Goal: Task Accomplishment & Management: Manage account settings

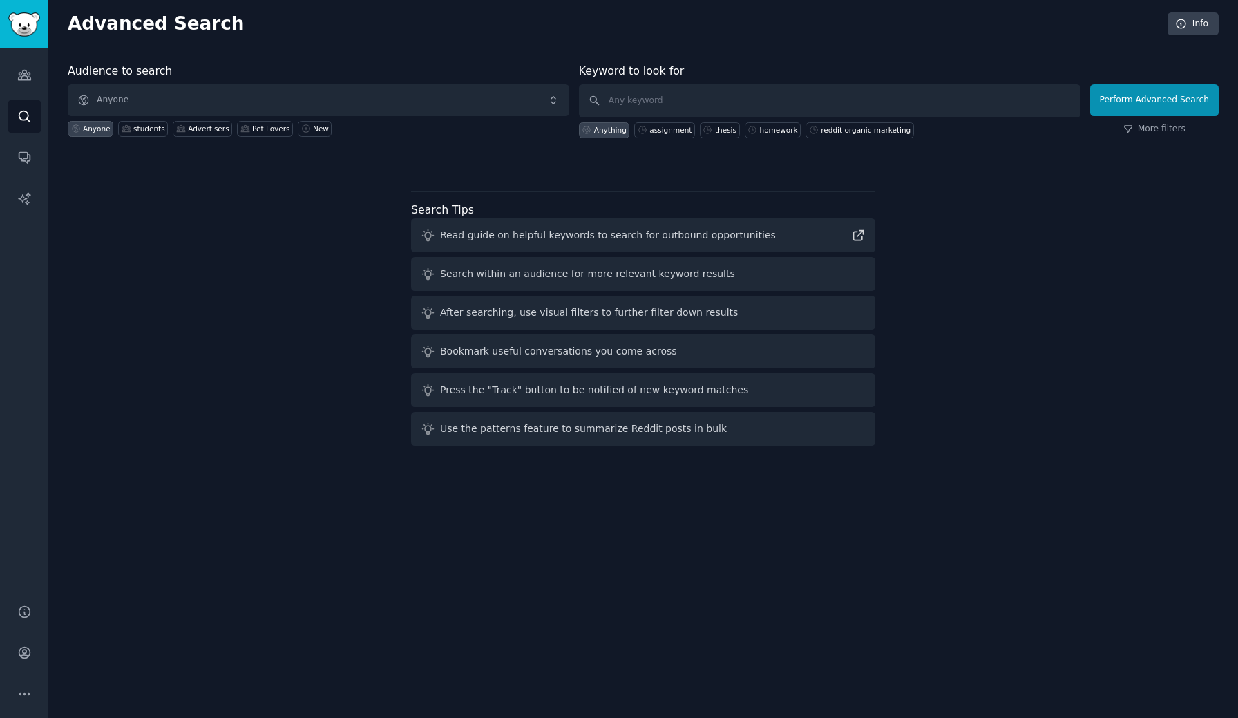
click at [26, 30] on img "Sidebar" at bounding box center [24, 24] width 32 height 24
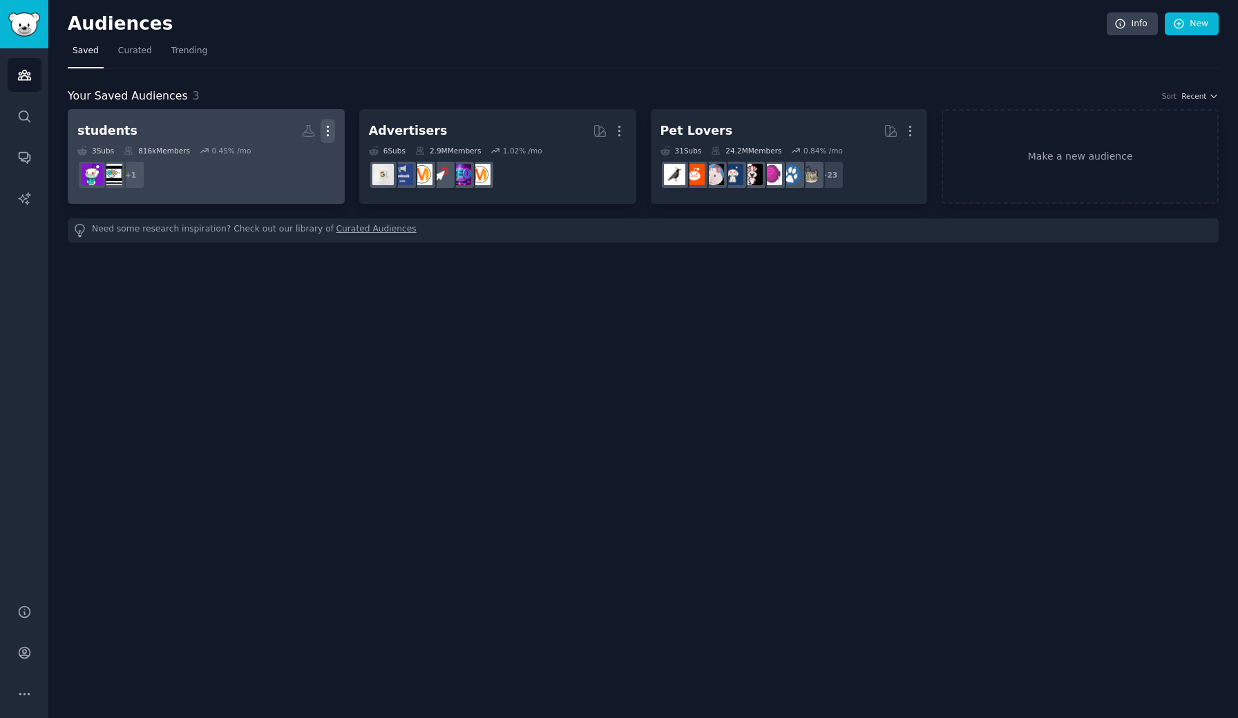
click at [327, 133] on icon "button" at bounding box center [328, 131] width 15 height 15
click at [293, 160] on p "Delete" at bounding box center [290, 160] width 32 height 15
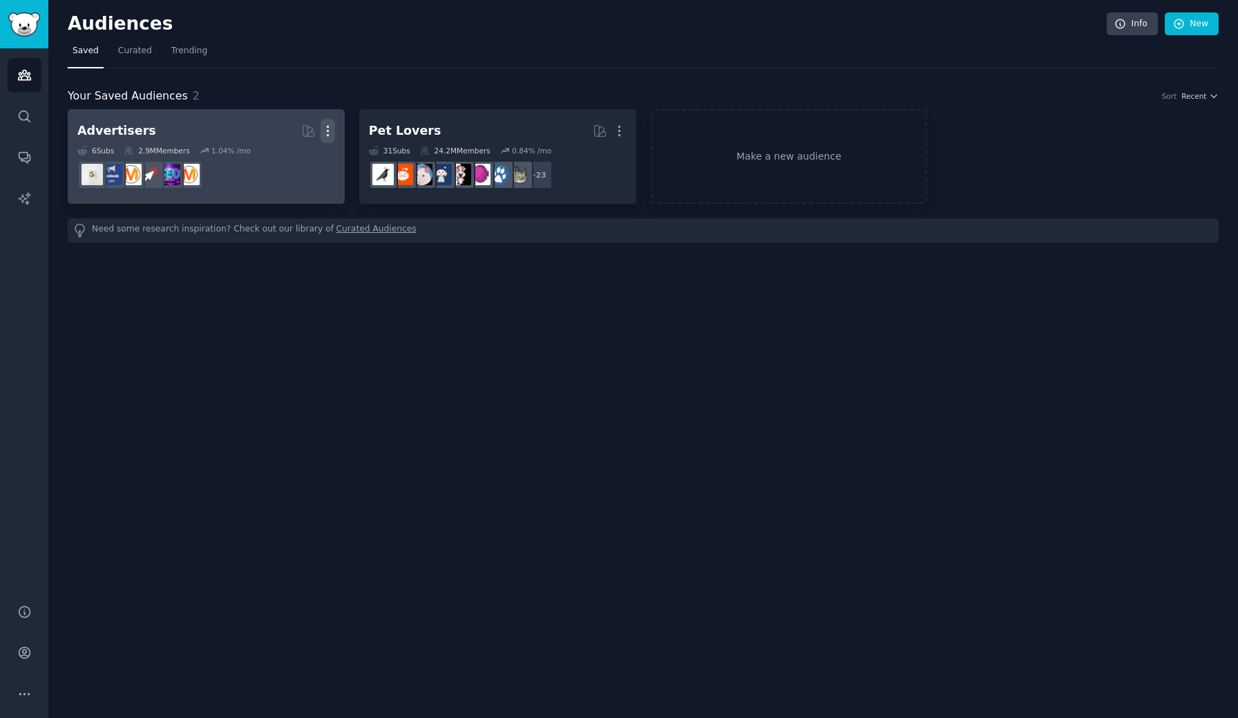
click at [325, 131] on icon "button" at bounding box center [328, 131] width 15 height 15
click at [296, 164] on p "Delete" at bounding box center [290, 160] width 32 height 15
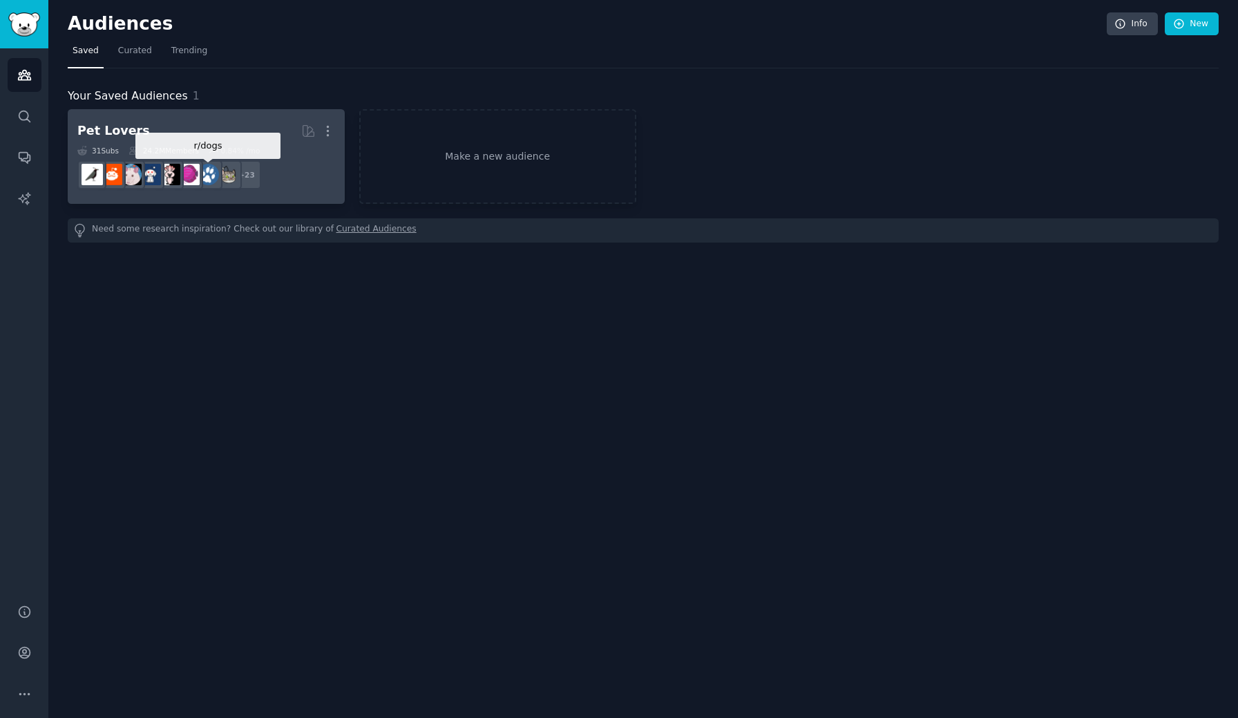
click at [222, 184] on div at bounding box center [207, 174] width 29 height 29
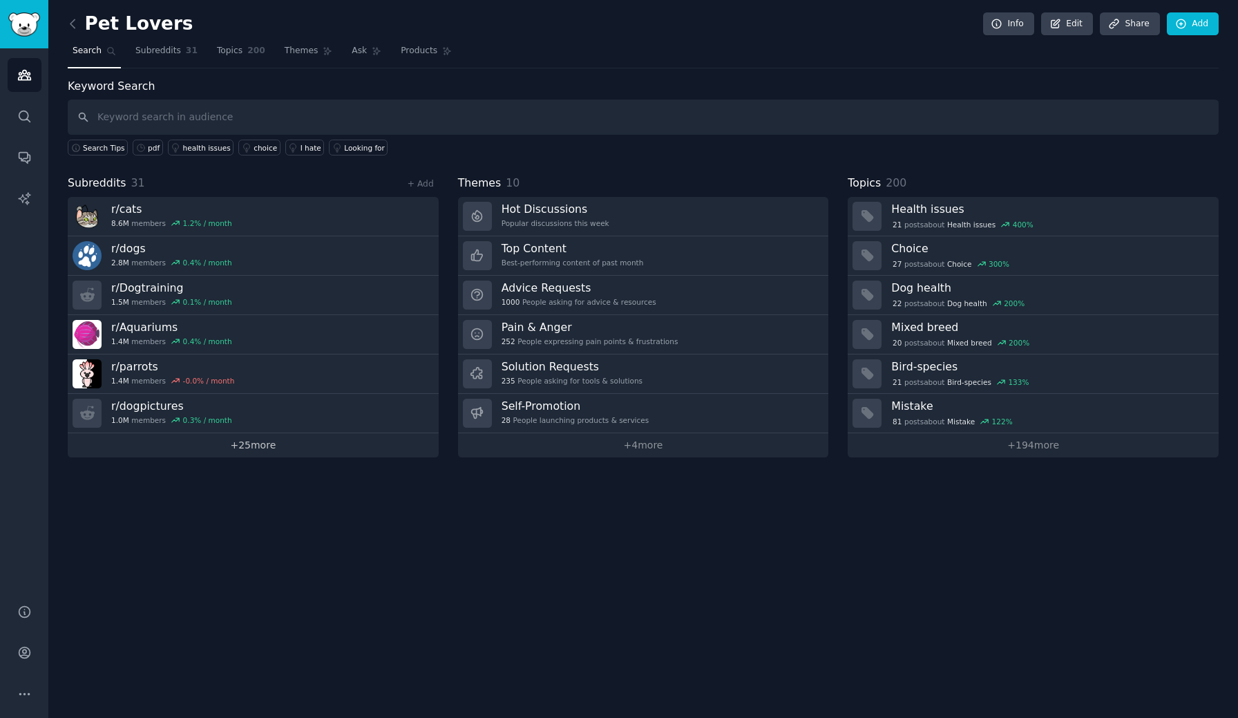
click at [264, 452] on link "+ 25 more" at bounding box center [253, 445] width 371 height 24
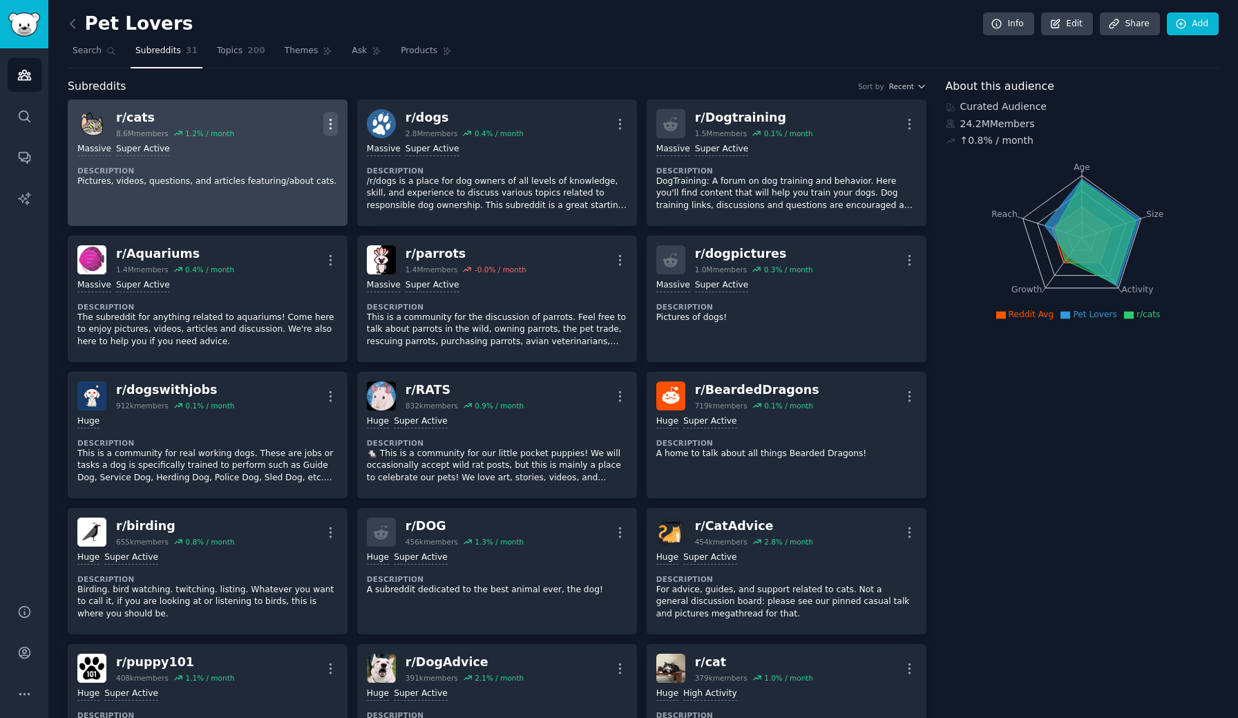
click at [330, 120] on icon "button" at bounding box center [330, 124] width 1 height 10
click at [276, 178] on p "Delete" at bounding box center [276, 177] width 32 height 15
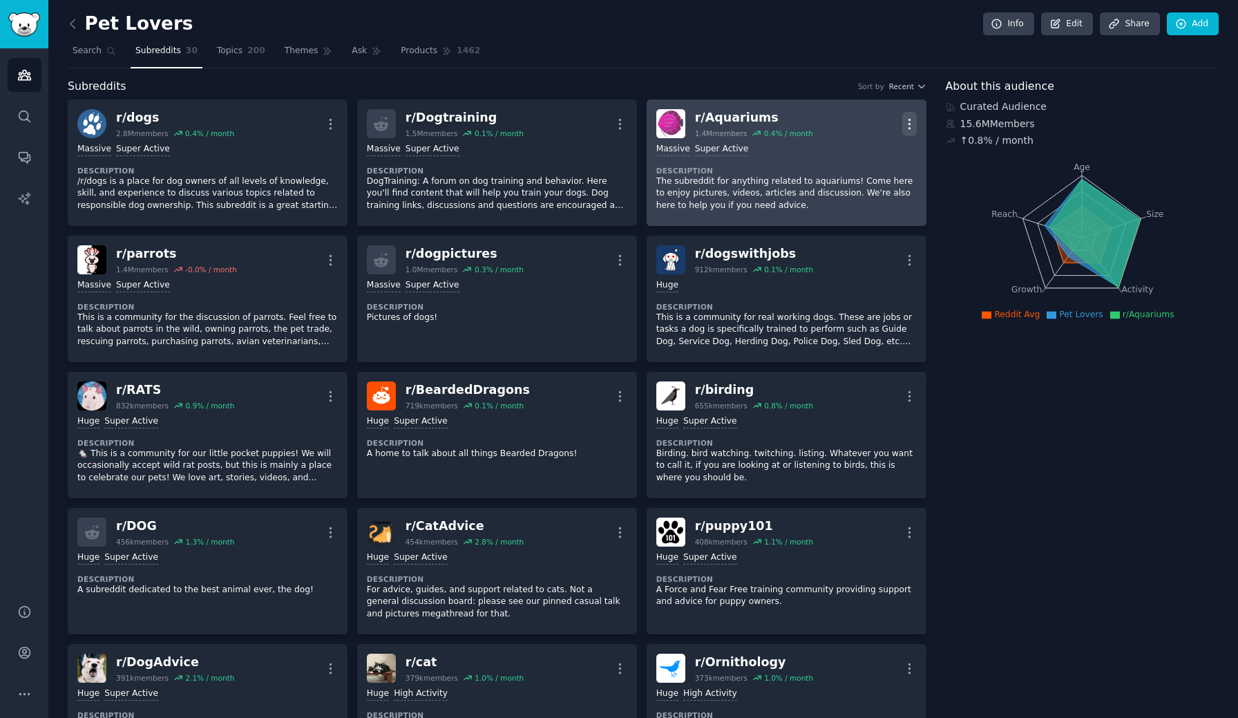
click at [909, 121] on icon "button" at bounding box center [909, 124] width 15 height 15
click at [862, 172] on p "Delete" at bounding box center [856, 177] width 32 height 15
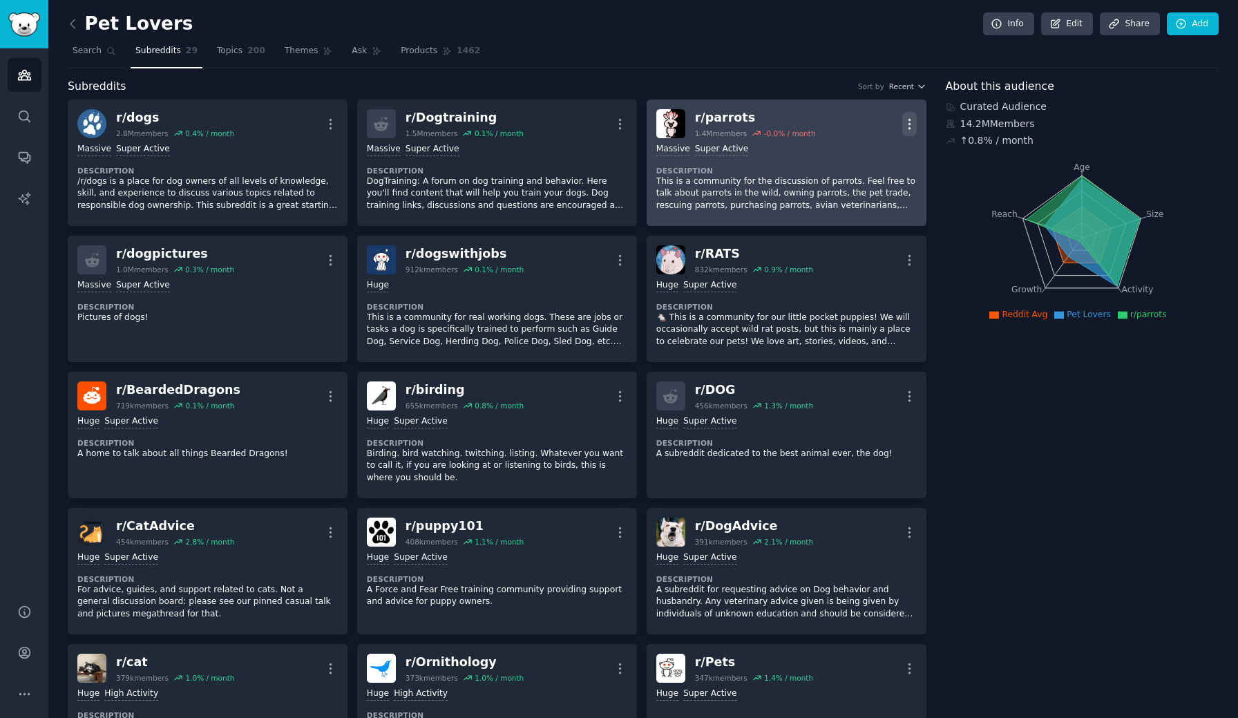
click at [911, 120] on icon "button" at bounding box center [909, 124] width 15 height 15
click at [844, 176] on p "Delete" at bounding box center [856, 177] width 32 height 15
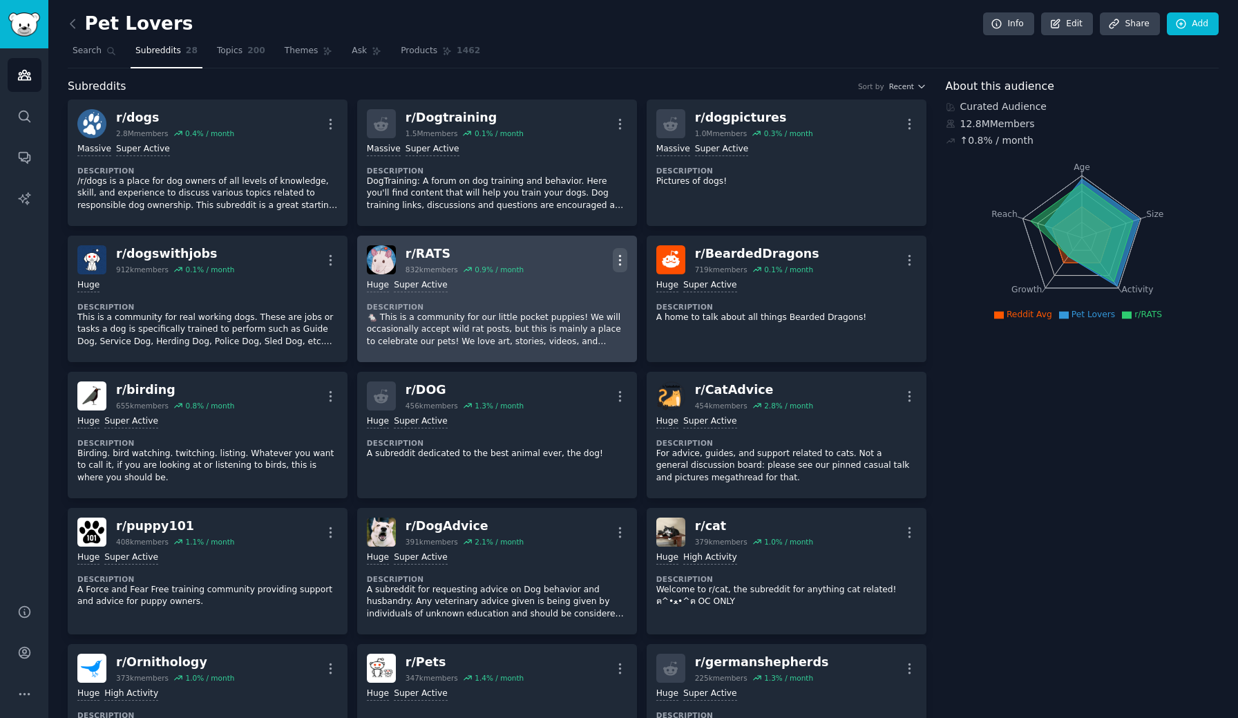
click at [619, 259] on icon "button" at bounding box center [620, 260] width 15 height 15
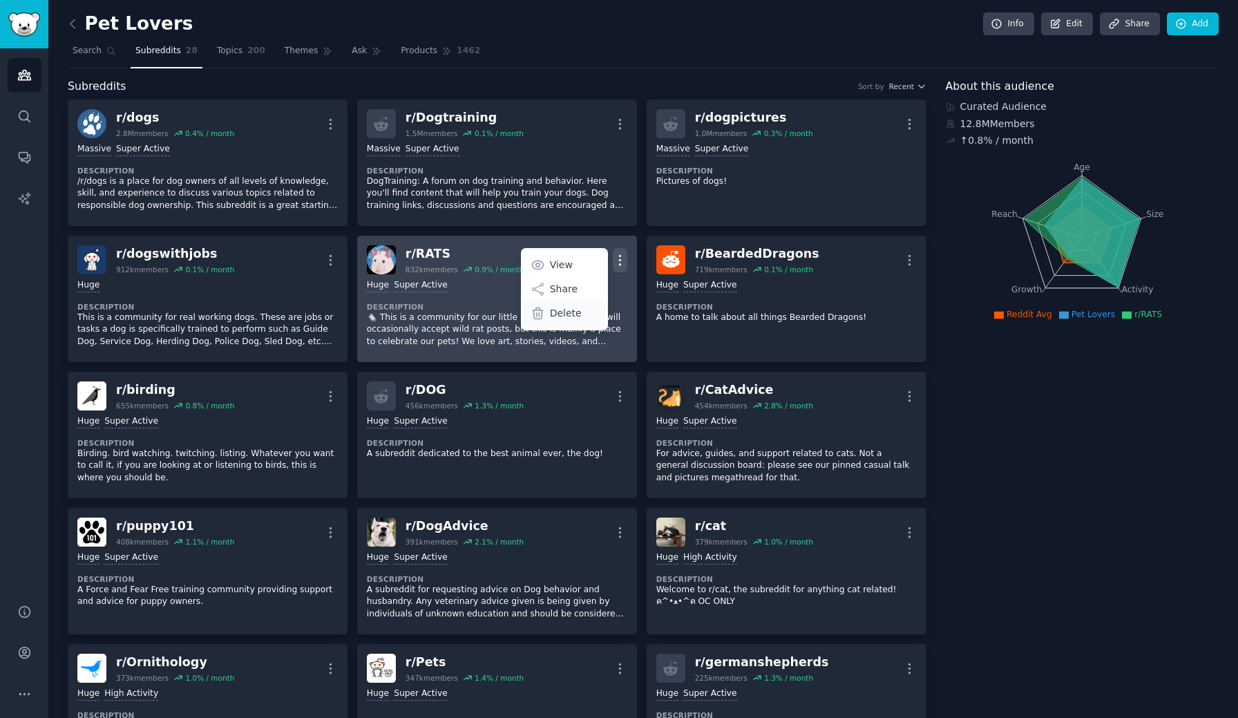
click at [573, 310] on p "Delete" at bounding box center [566, 313] width 32 height 15
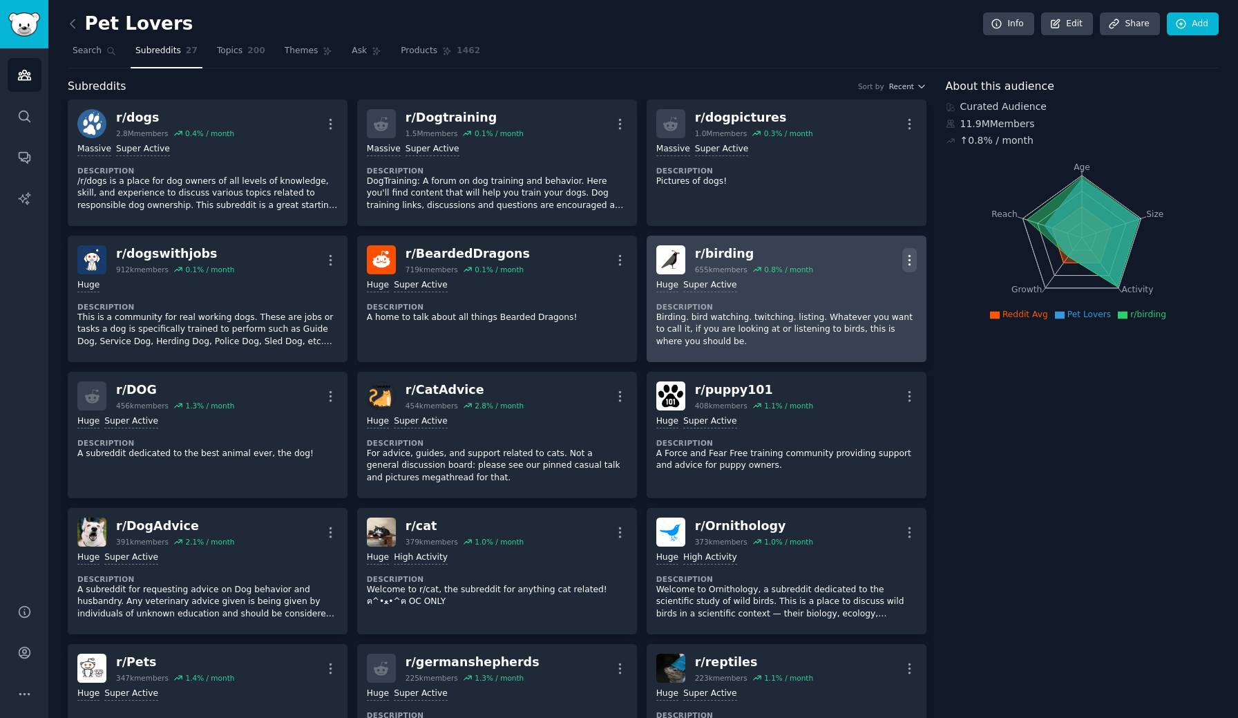
click at [910, 260] on icon "button" at bounding box center [909, 260] width 15 height 15
click at [851, 309] on p "Delete" at bounding box center [856, 313] width 32 height 15
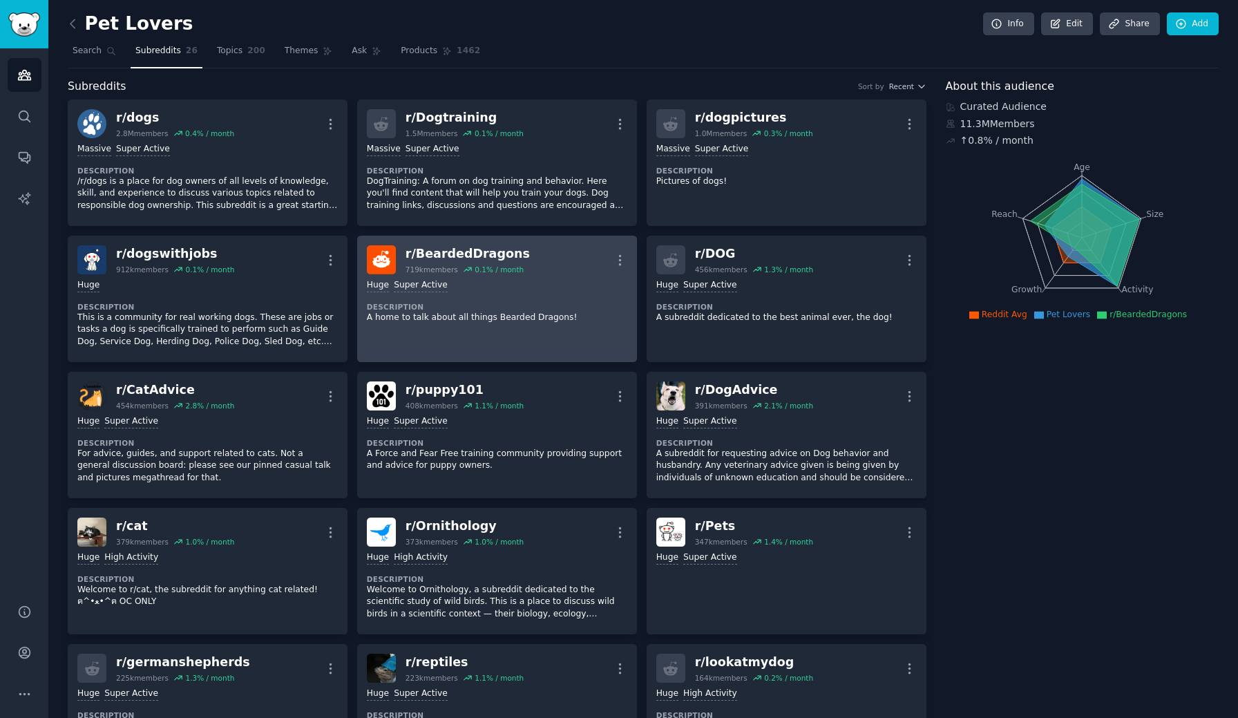
click at [448, 252] on div "r/ BeardedDragons" at bounding box center [468, 253] width 124 height 17
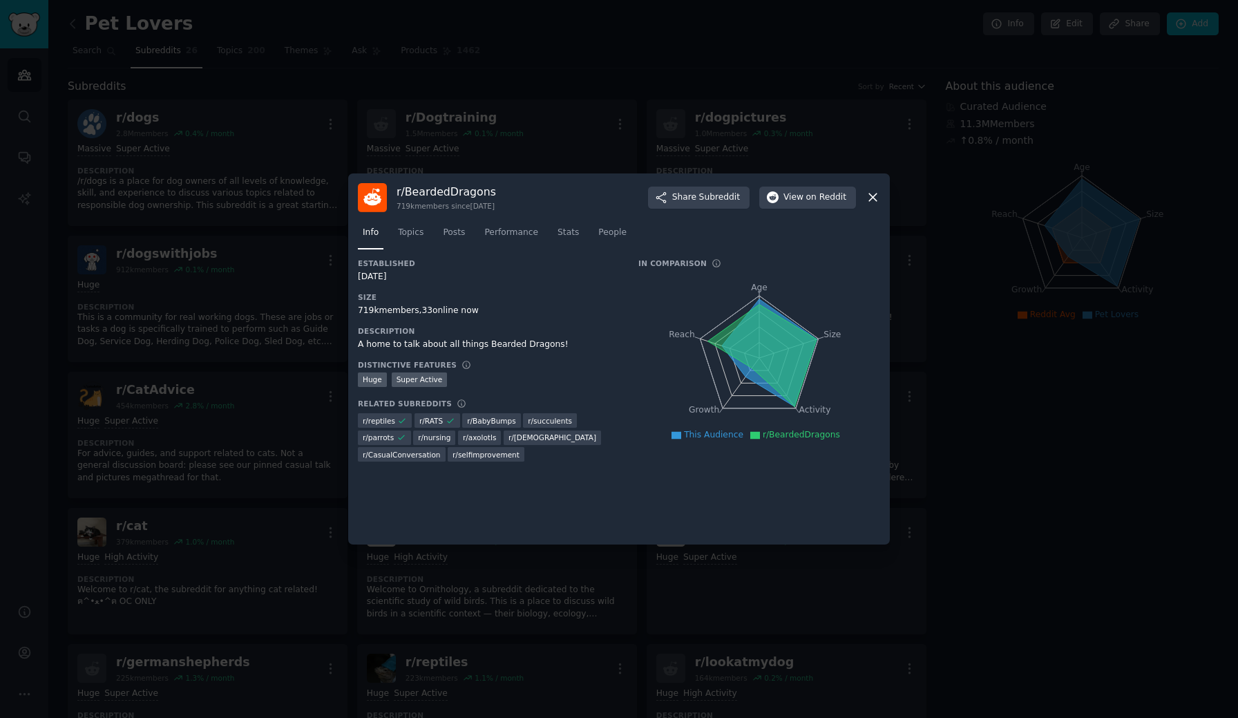
click at [874, 200] on icon at bounding box center [873, 197] width 15 height 15
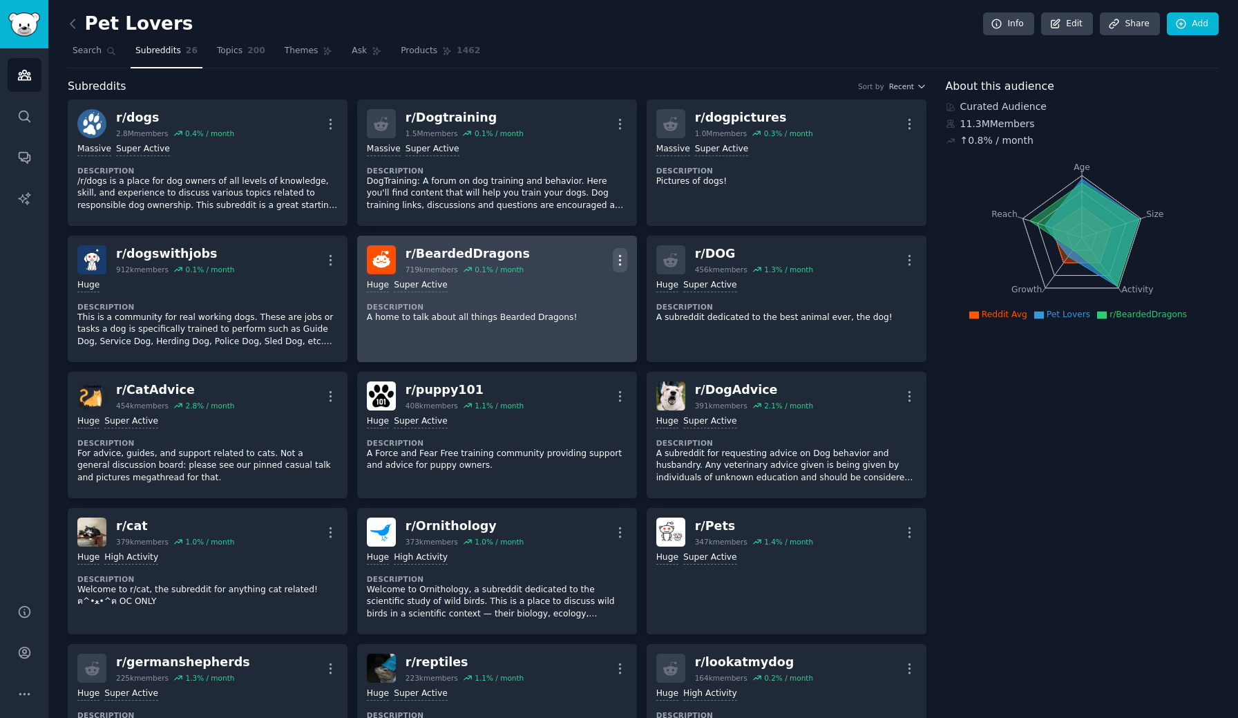
click at [616, 265] on icon "button" at bounding box center [620, 260] width 15 height 15
click at [570, 312] on p "Delete" at bounding box center [566, 313] width 32 height 15
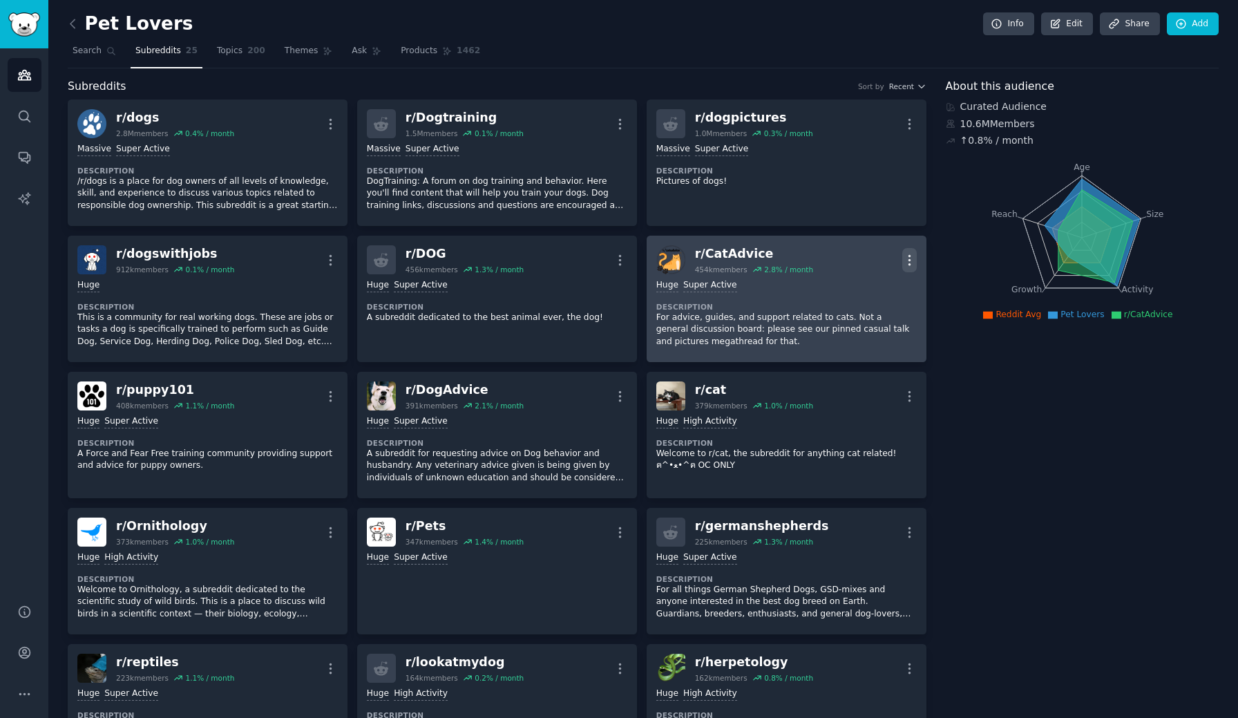
click at [904, 258] on icon "button" at bounding box center [909, 260] width 15 height 15
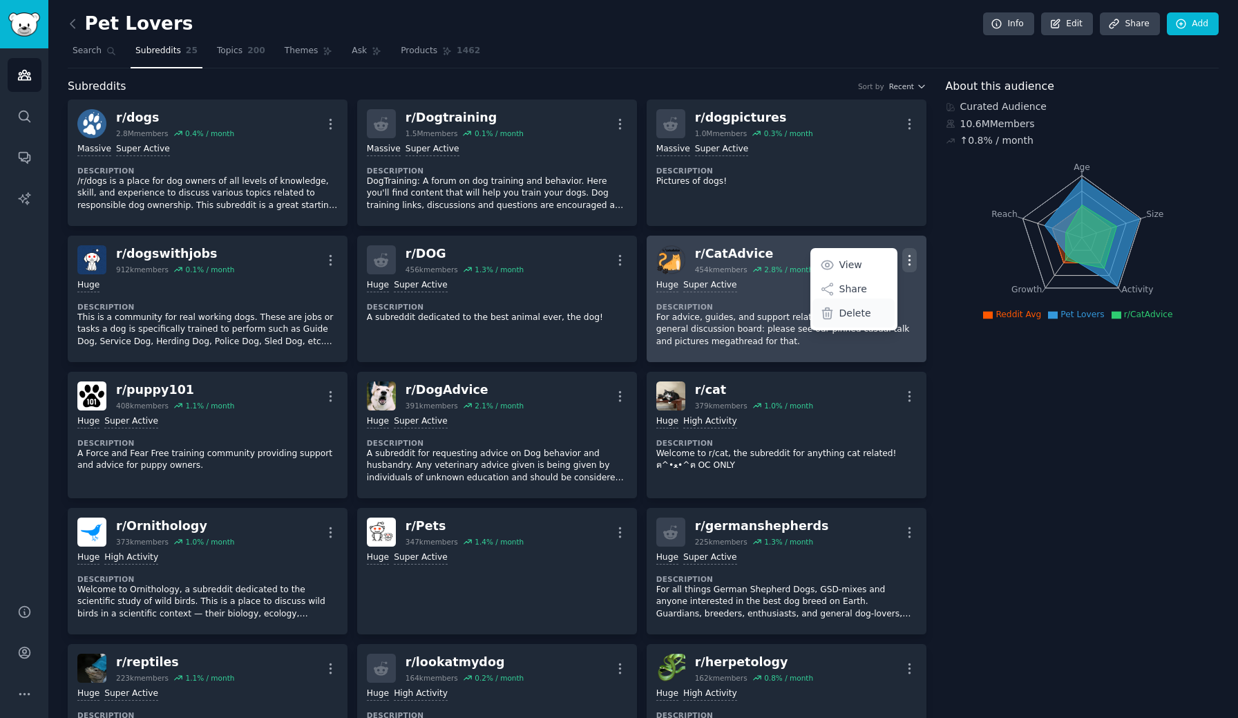
click at [863, 311] on p "Delete" at bounding box center [856, 313] width 32 height 15
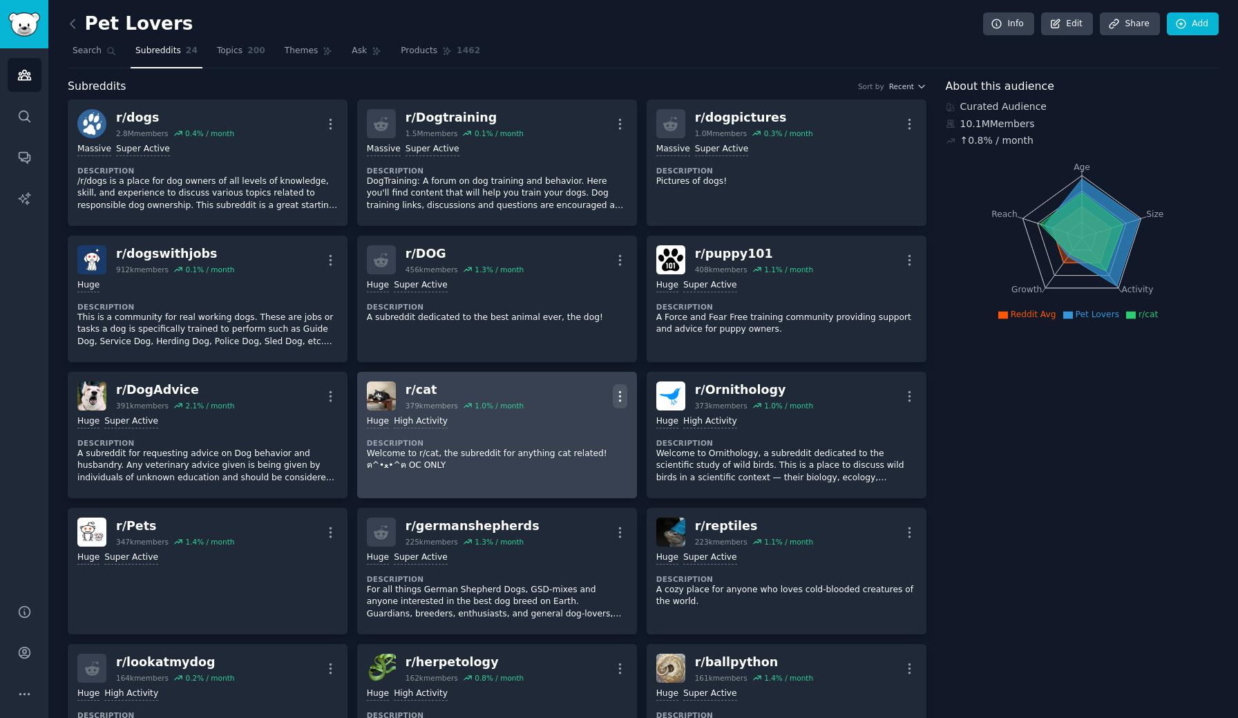
click at [619, 394] on icon "button" at bounding box center [620, 396] width 15 height 15
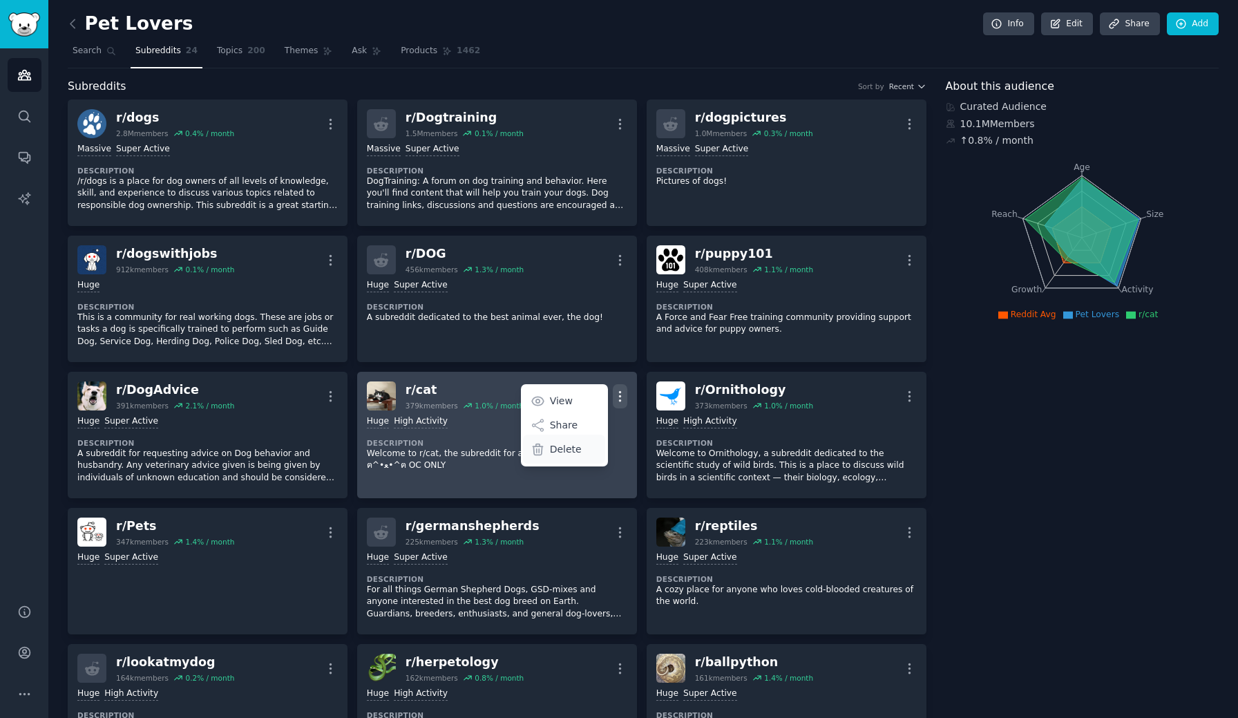
click at [564, 450] on p "Delete" at bounding box center [566, 449] width 32 height 15
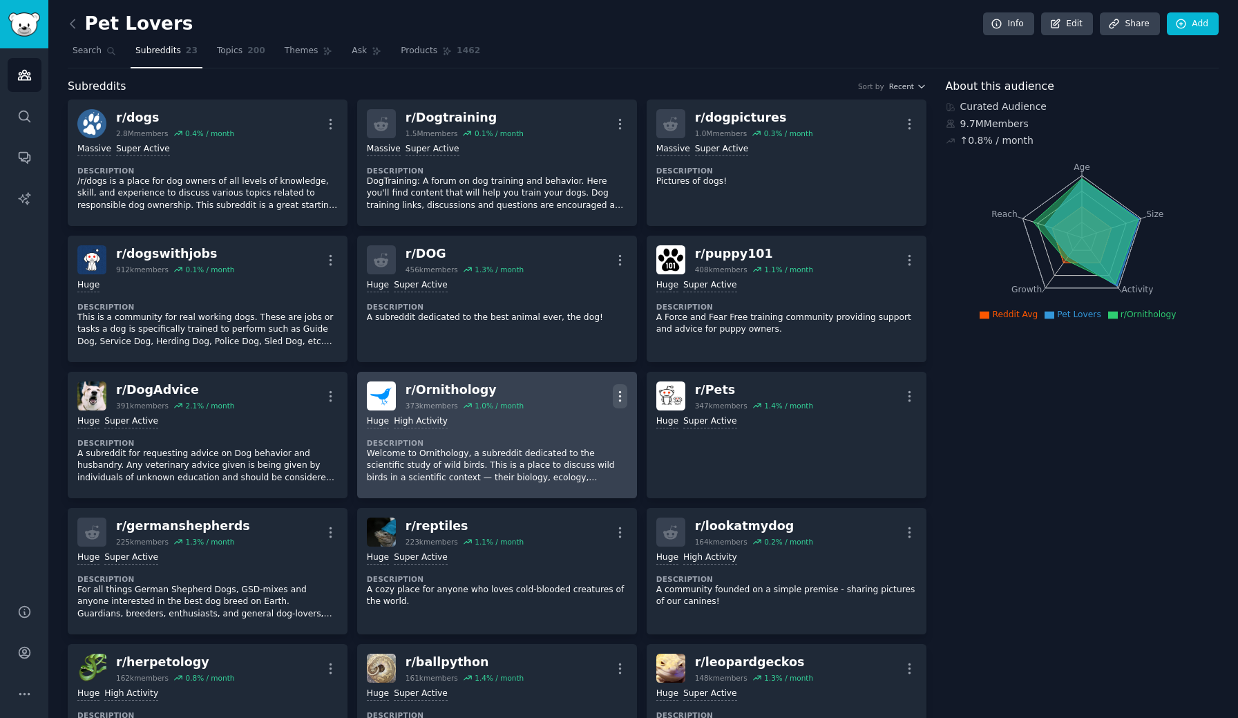
click at [620, 399] on icon "button" at bounding box center [620, 396] width 15 height 15
click at [566, 452] on p "Delete" at bounding box center [566, 449] width 32 height 15
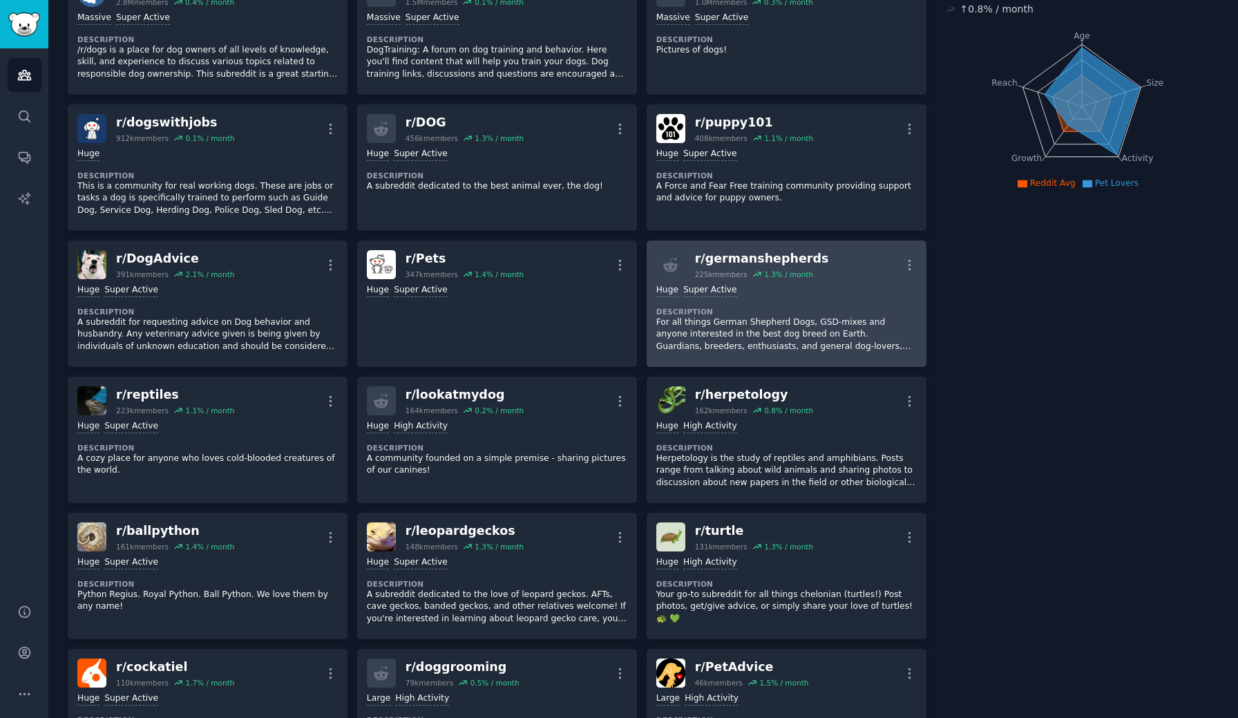
scroll to position [223, 0]
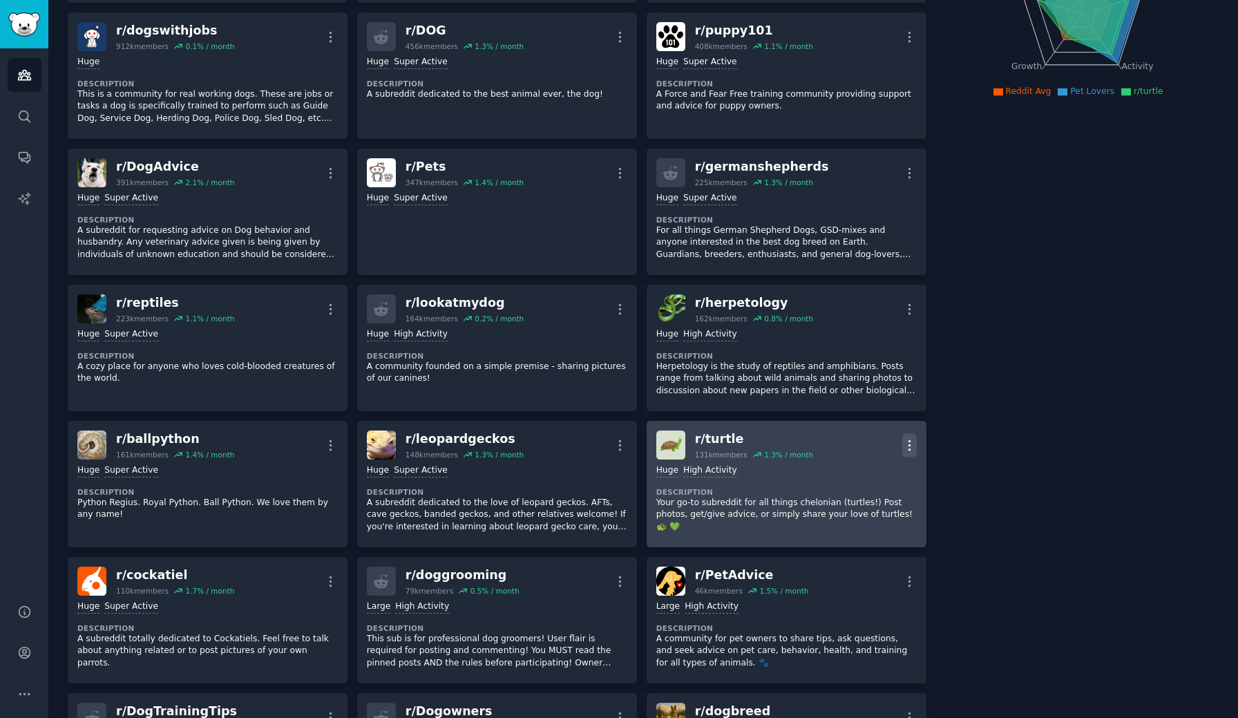
click at [906, 442] on icon "button" at bounding box center [909, 445] width 15 height 15
click at [844, 504] on p "Delete" at bounding box center [856, 498] width 32 height 15
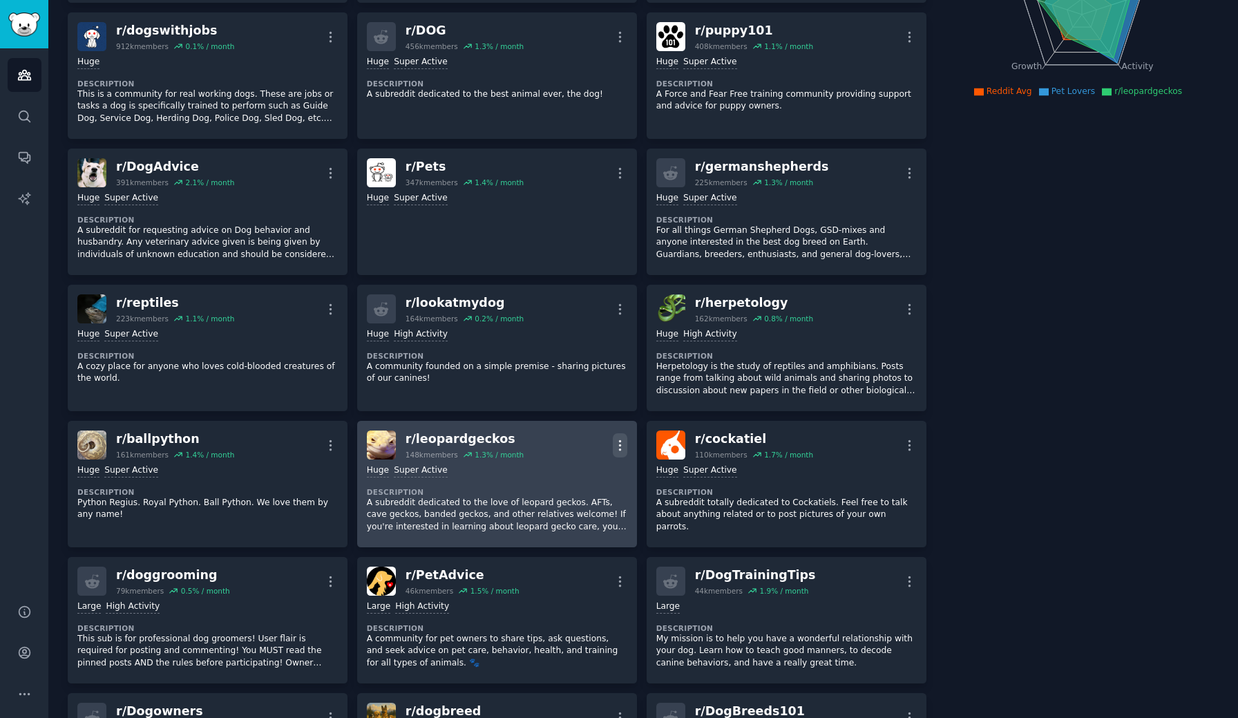
click at [616, 446] on icon "button" at bounding box center [620, 445] width 15 height 15
click at [574, 502] on p "Delete" at bounding box center [566, 498] width 32 height 15
click at [545, 496] on div "Delete" at bounding box center [564, 498] width 82 height 29
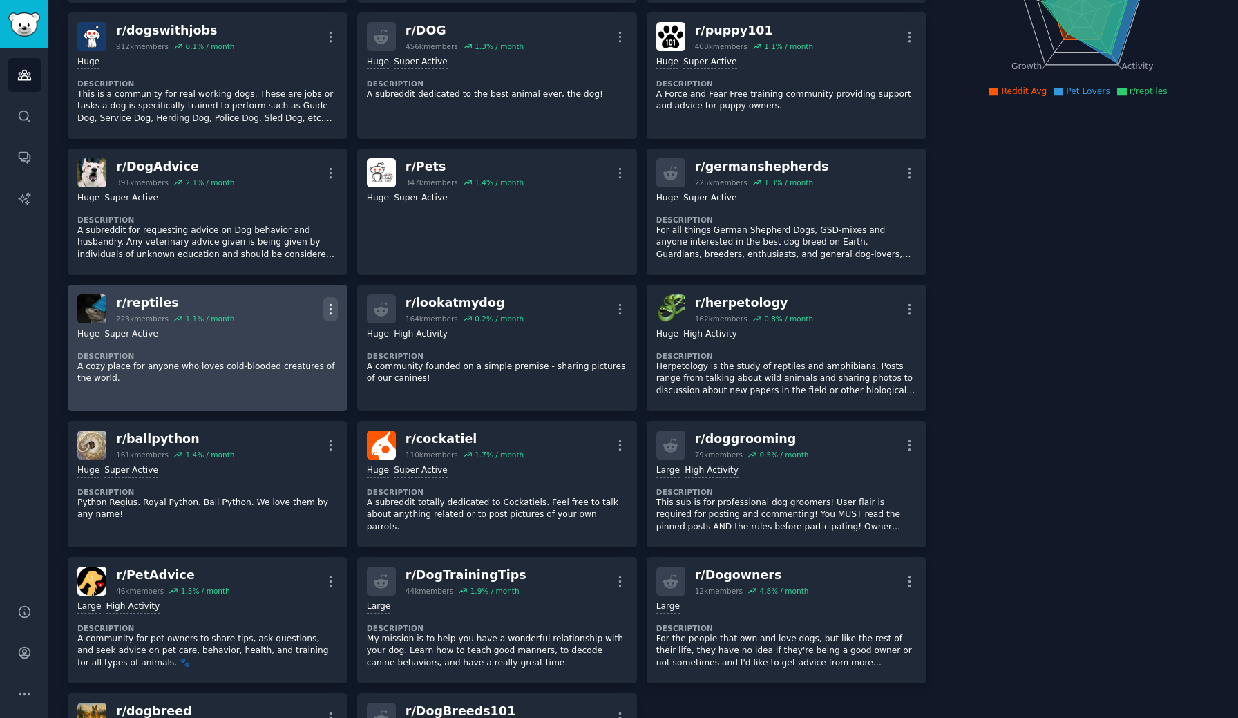
click at [332, 311] on icon "button" at bounding box center [330, 309] width 15 height 15
click at [280, 361] on p "Delete" at bounding box center [276, 362] width 32 height 15
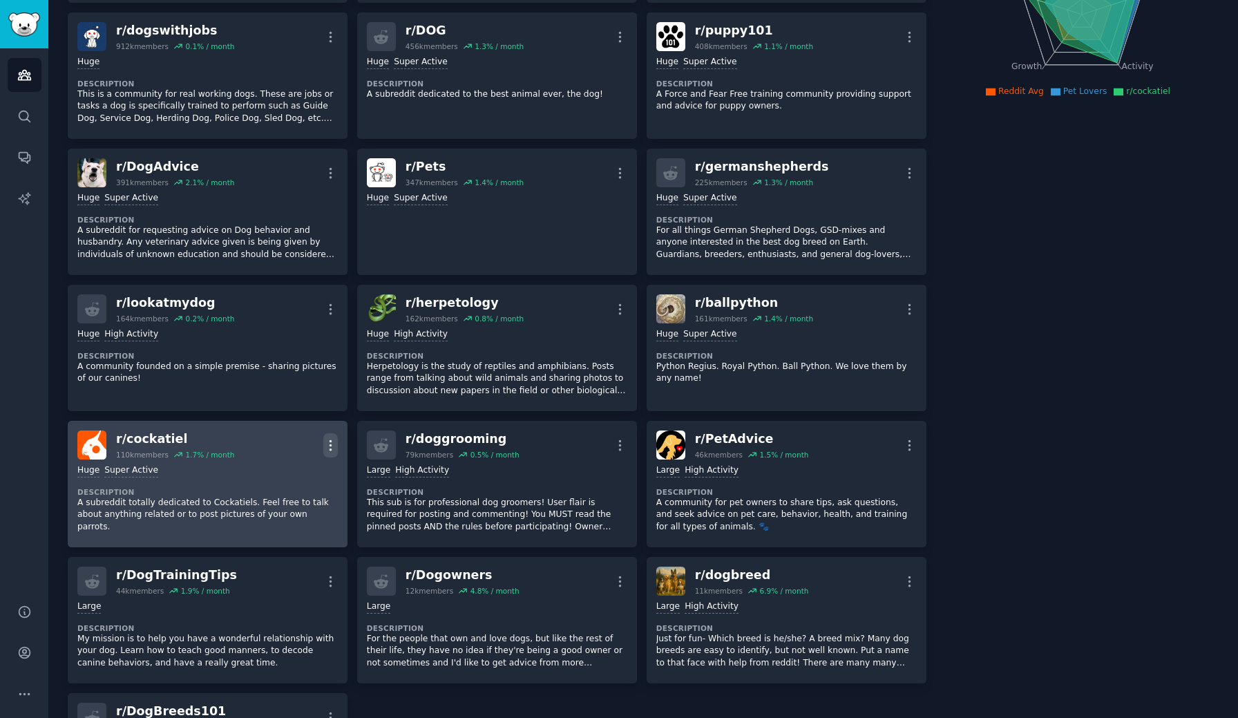
click at [330, 441] on icon "button" at bounding box center [330, 445] width 1 height 10
click at [276, 500] on p "Delete" at bounding box center [276, 498] width 32 height 15
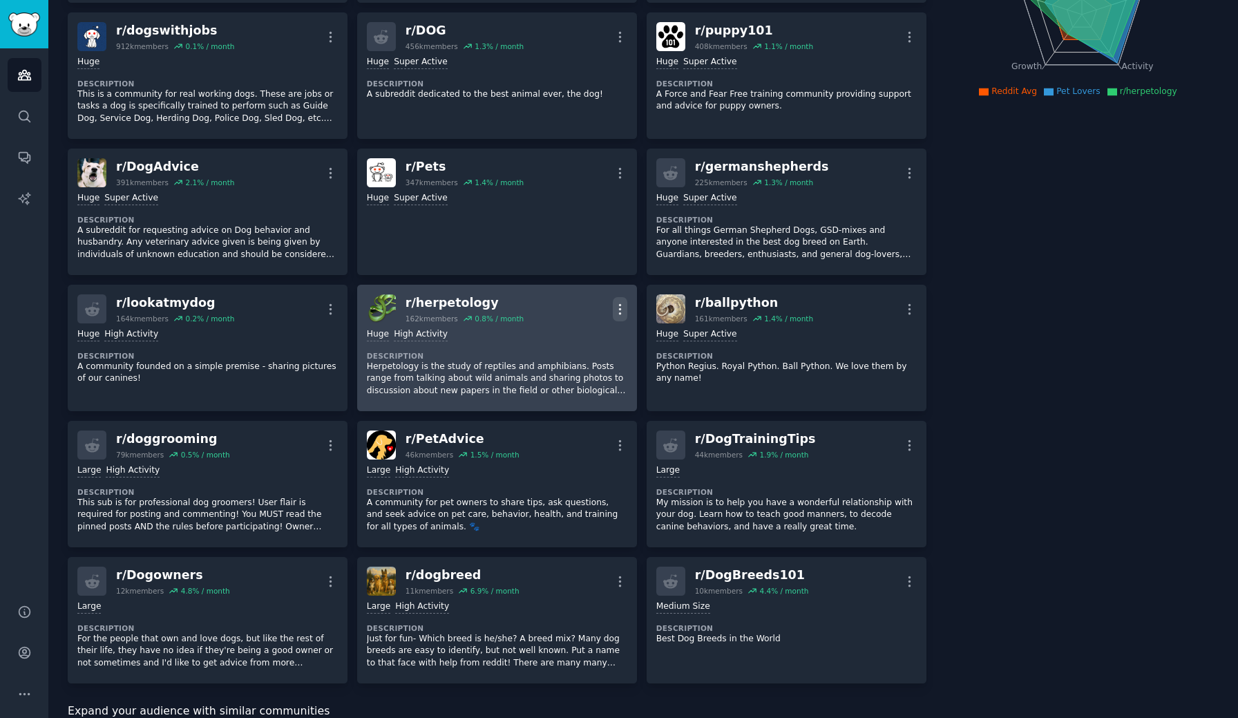
click at [616, 310] on icon "button" at bounding box center [620, 309] width 15 height 15
click at [563, 363] on p "Delete" at bounding box center [566, 362] width 32 height 15
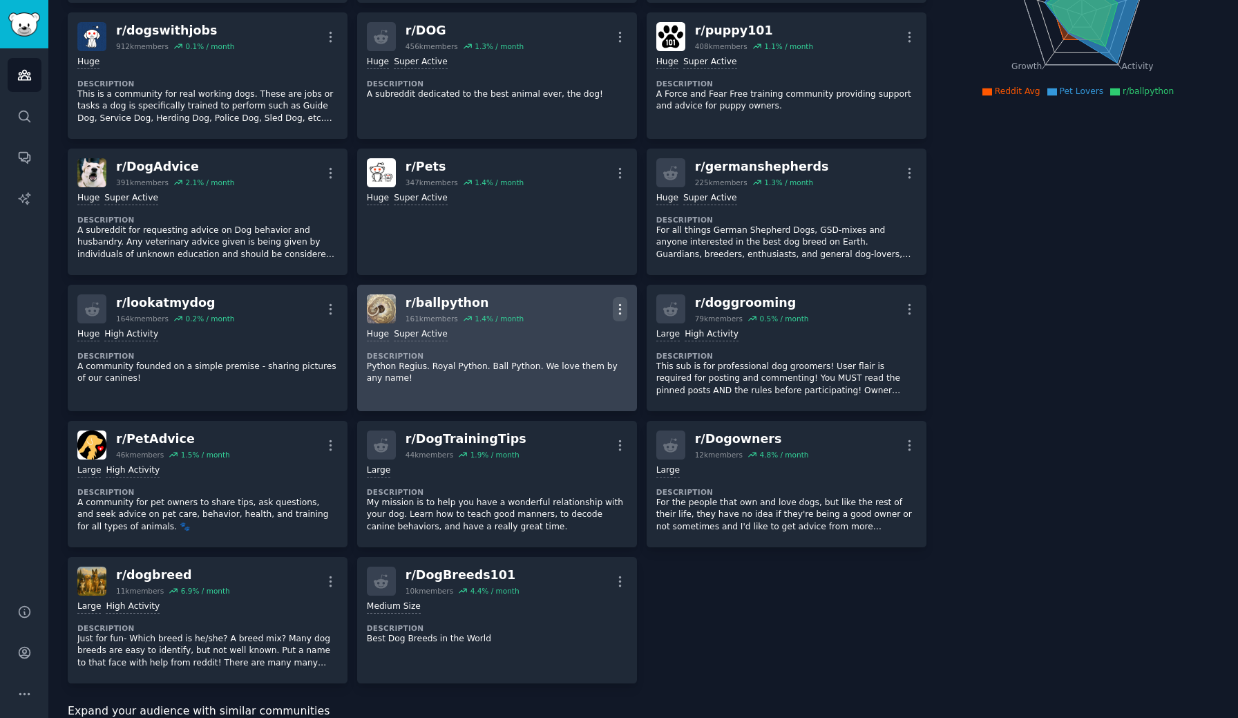
click at [620, 307] on icon "button" at bounding box center [620, 309] width 15 height 15
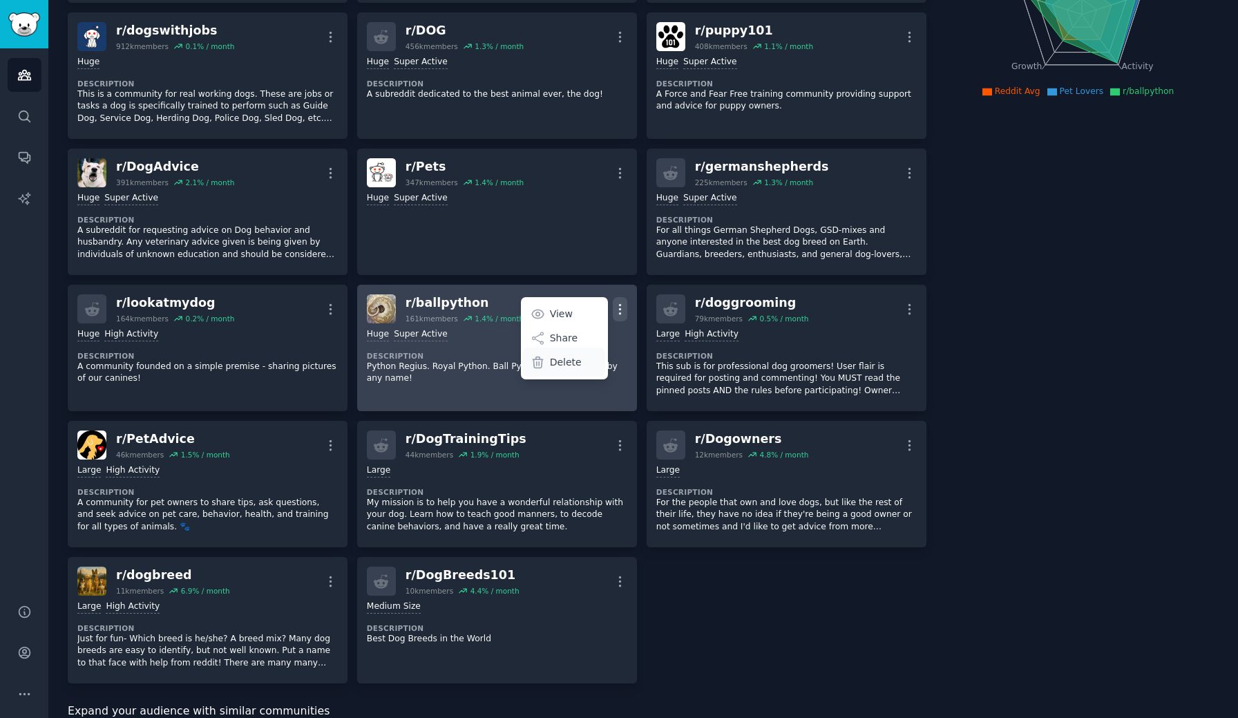
click at [565, 362] on p "Delete" at bounding box center [566, 362] width 32 height 15
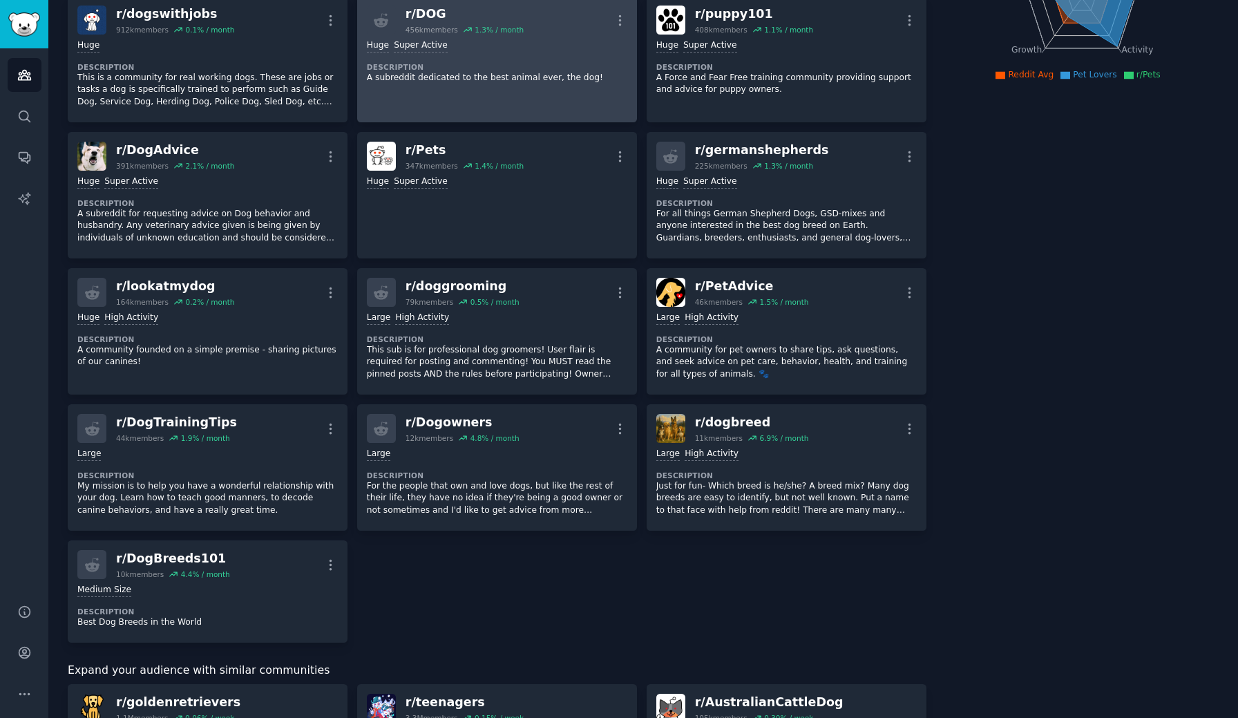
scroll to position [244, 0]
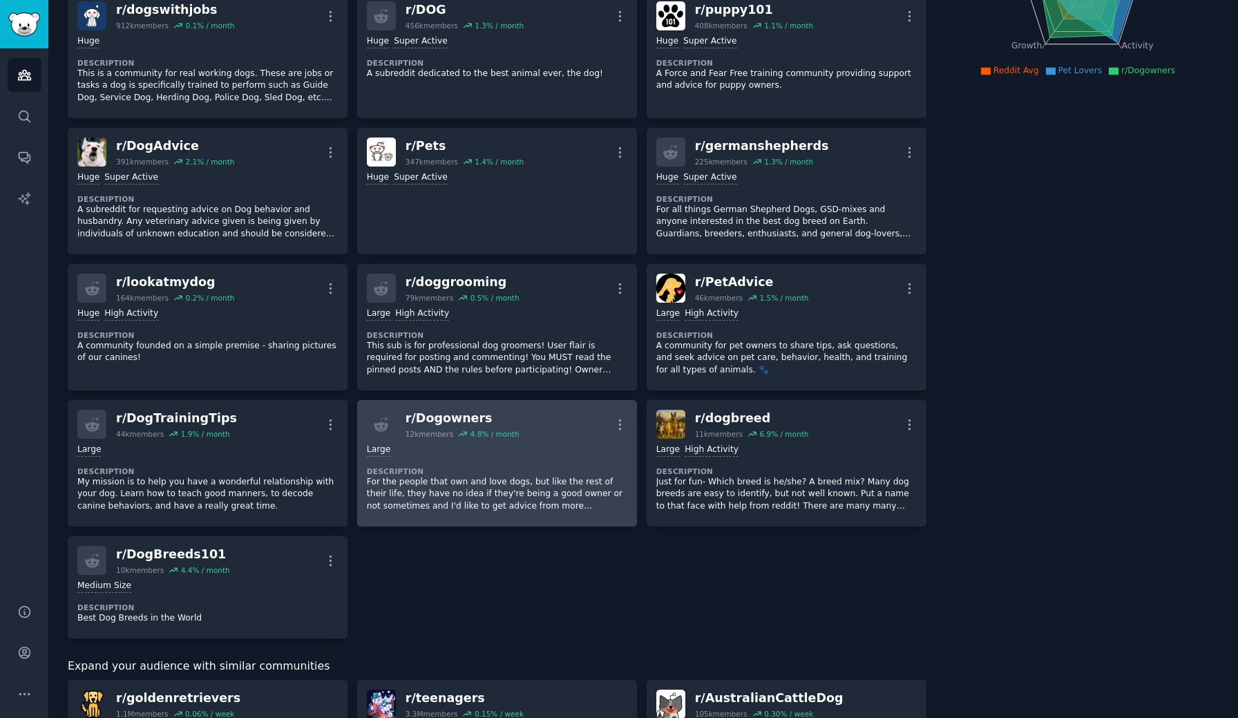
click at [502, 460] on div "Large Description For the people that own and love dogs, but like the rest of t…" at bounding box center [497, 478] width 260 height 78
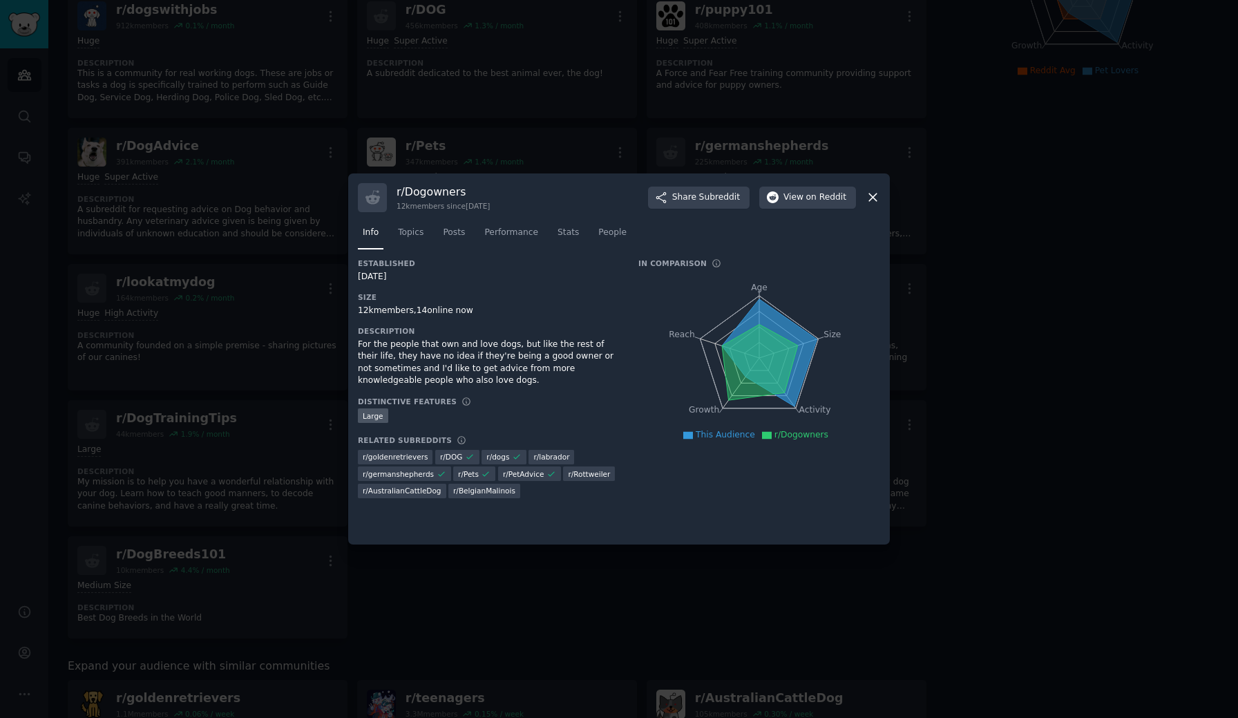
click at [873, 198] on icon at bounding box center [873, 198] width 8 height 8
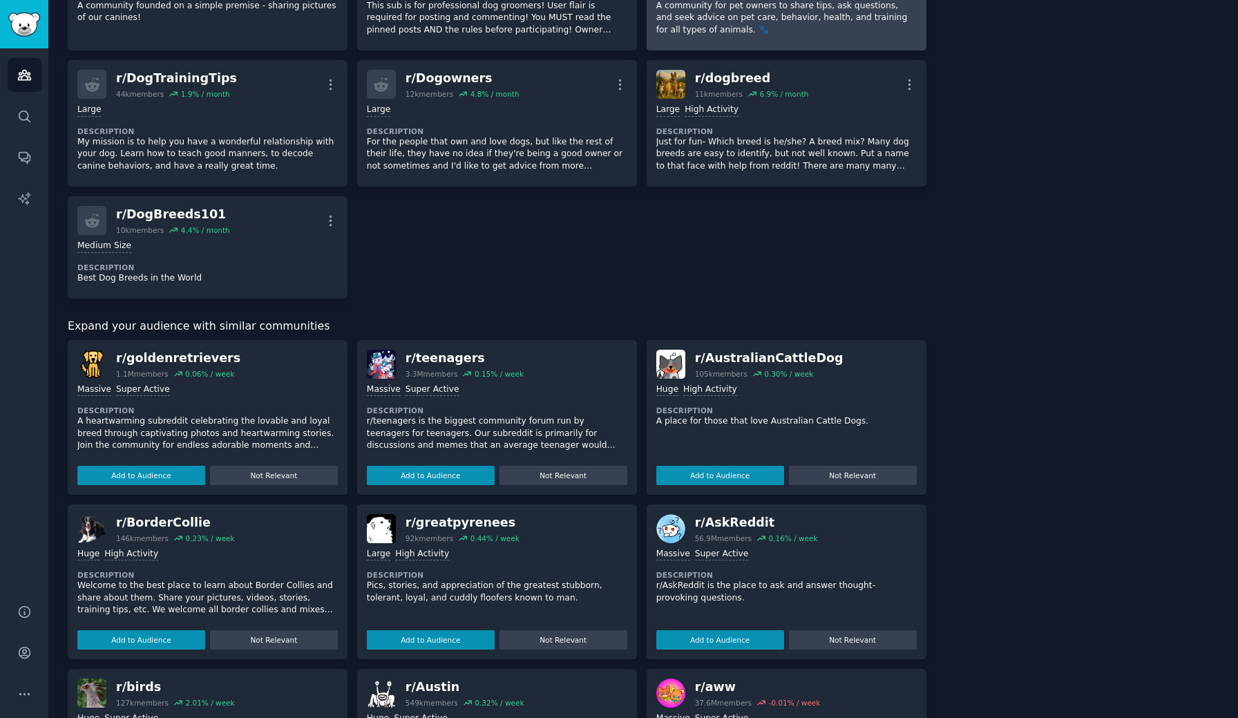
scroll to position [599, 0]
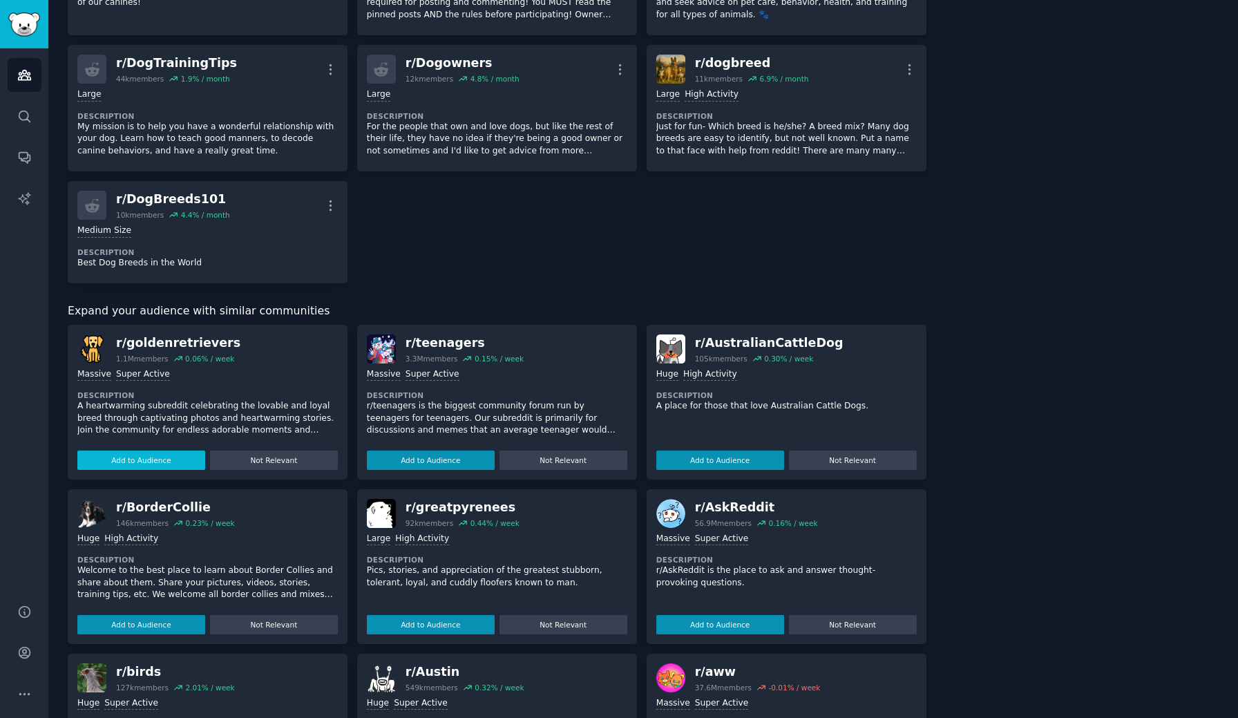
click at [160, 459] on button "Add to Audience" at bounding box center [141, 459] width 128 height 19
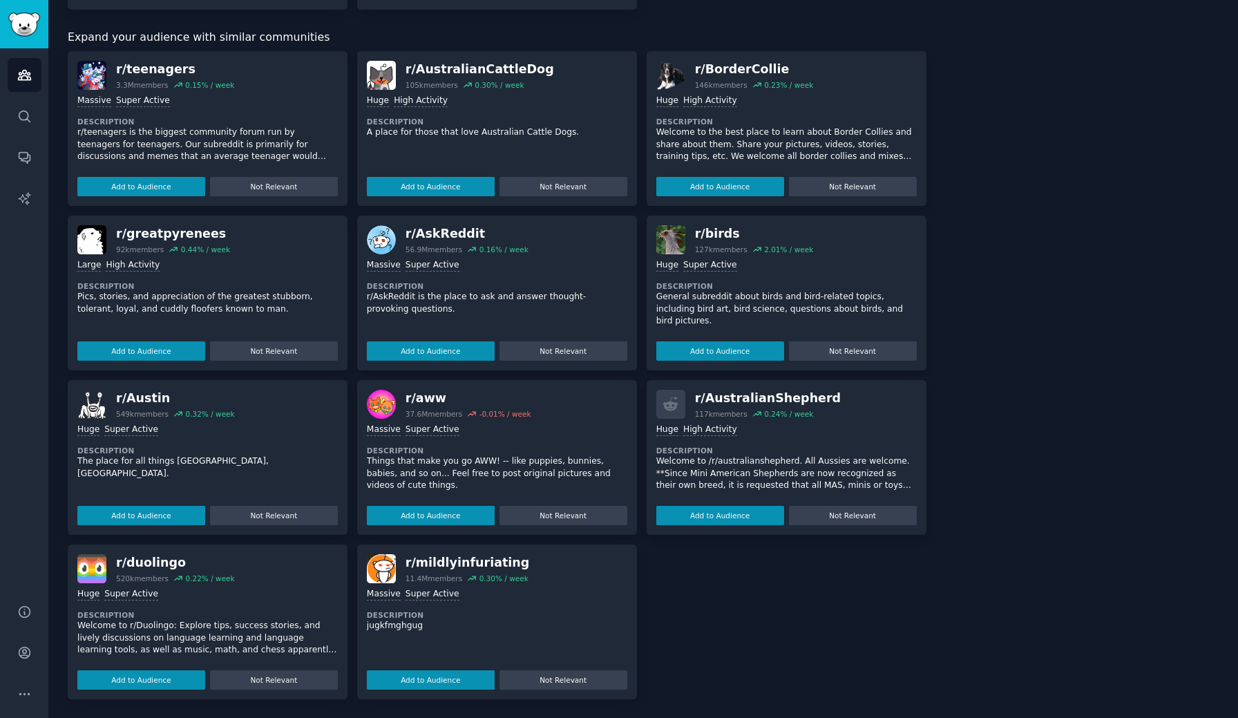
scroll to position [0, 0]
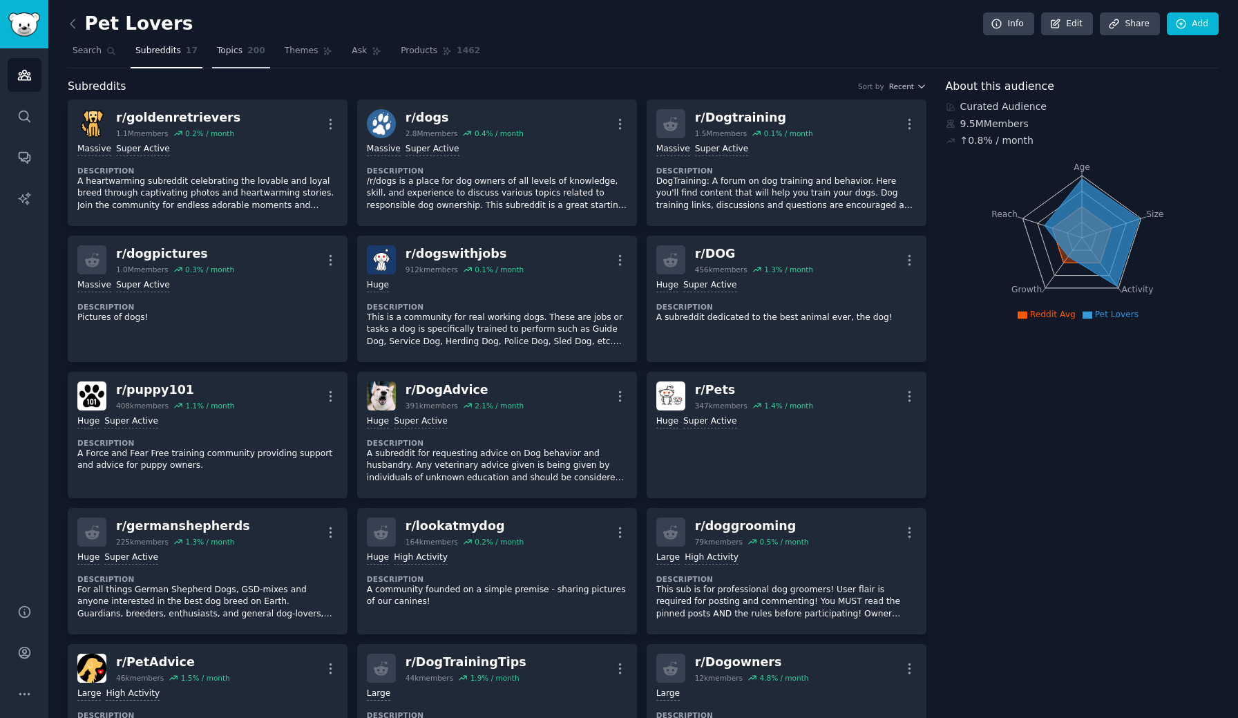
click at [254, 51] on span "200" at bounding box center [256, 51] width 18 height 12
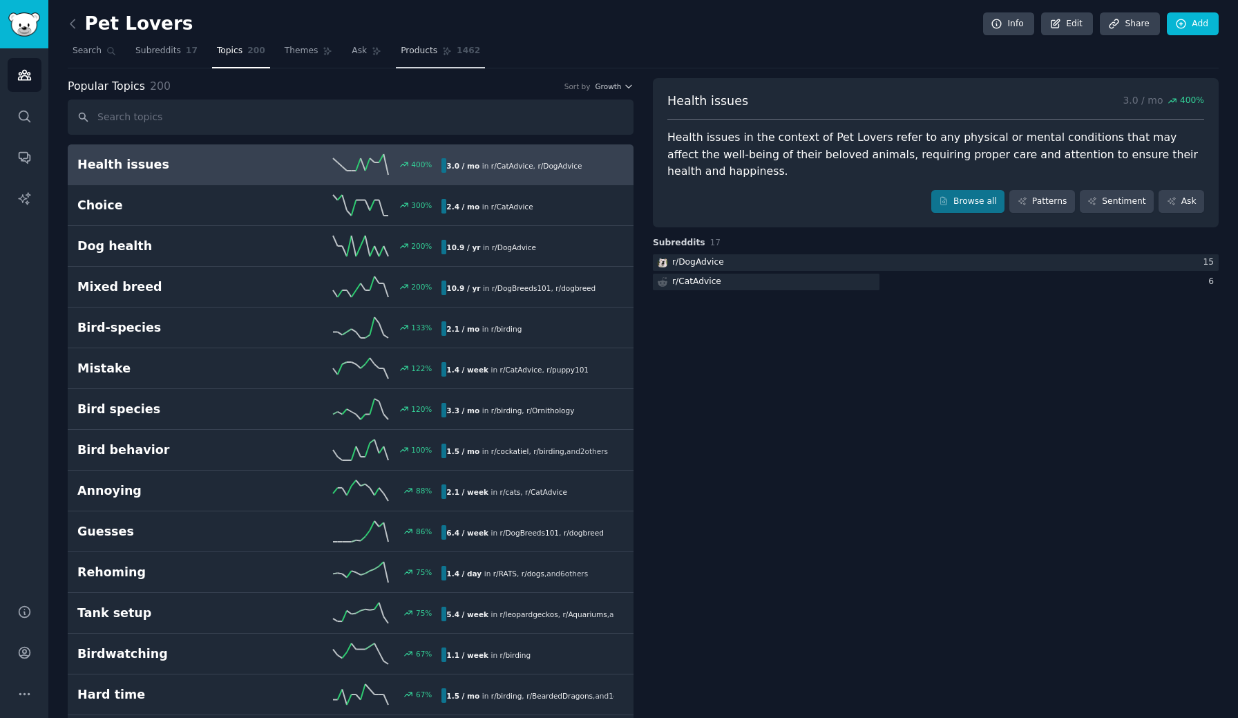
click at [429, 52] on span "Products" at bounding box center [419, 51] width 37 height 12
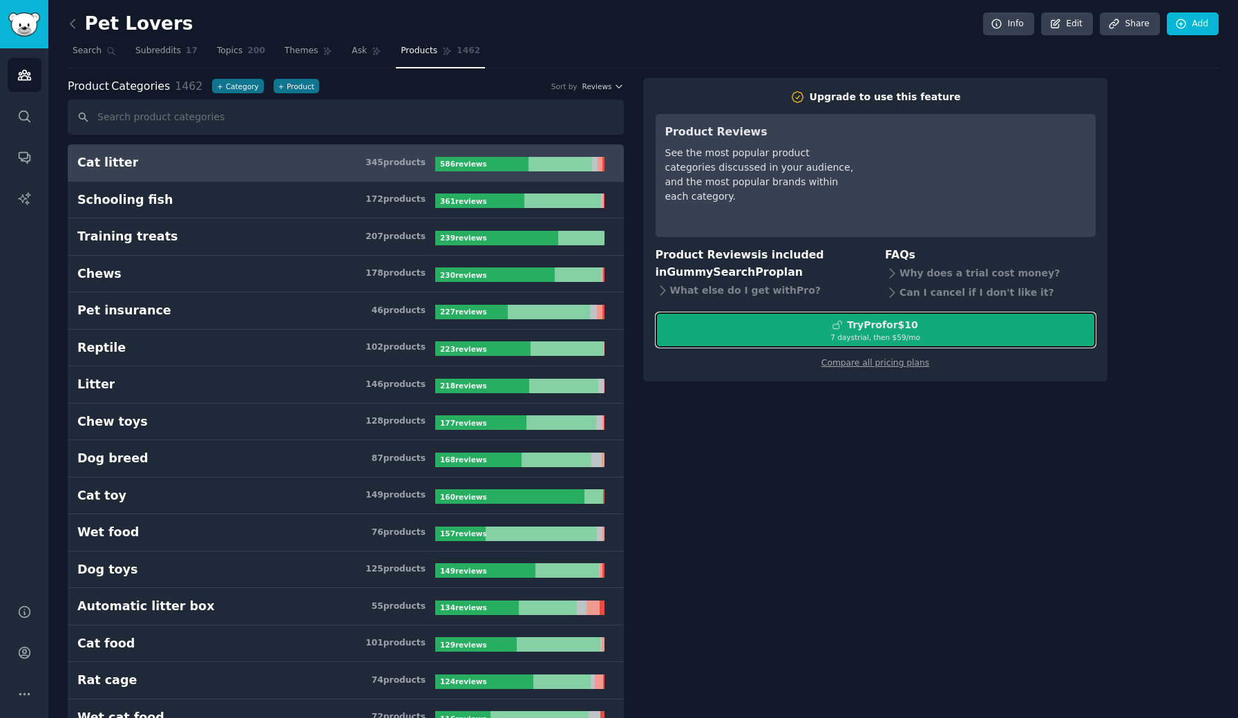
click at [885, 332] on div "7 days trial, then $ 59 /mo" at bounding box center [875, 337] width 439 height 10
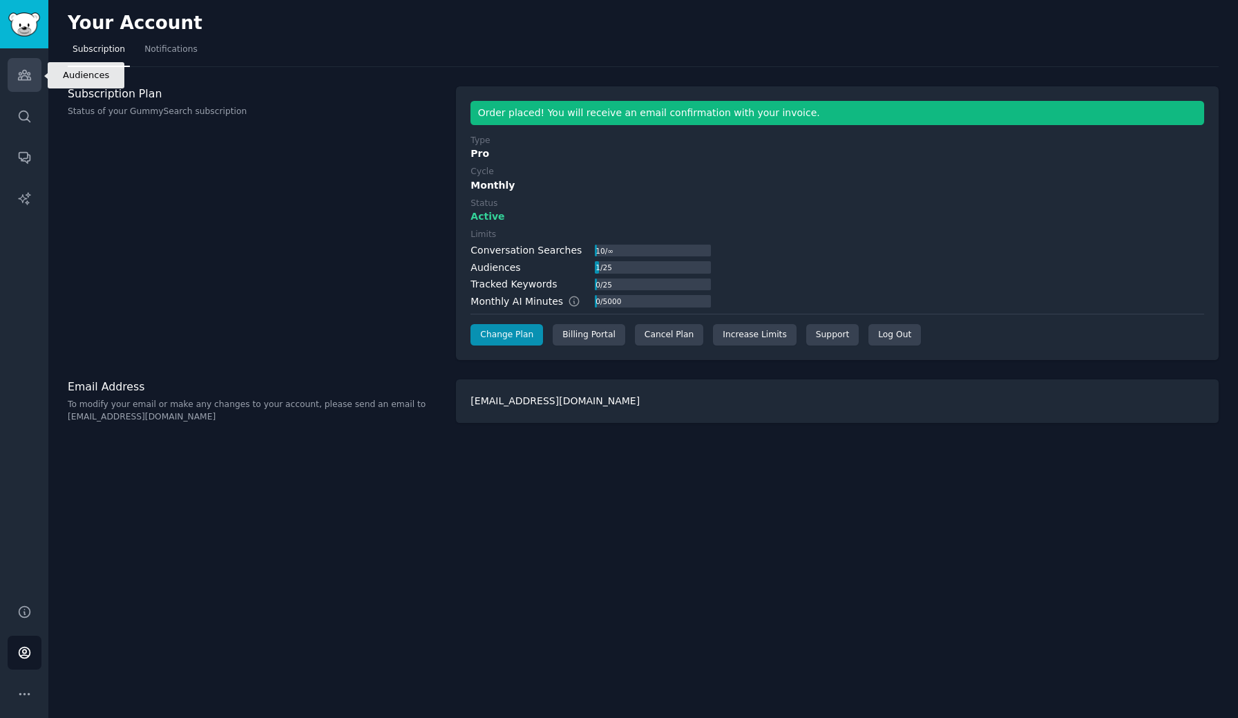
click at [25, 83] on link "Audiences" at bounding box center [25, 75] width 34 height 34
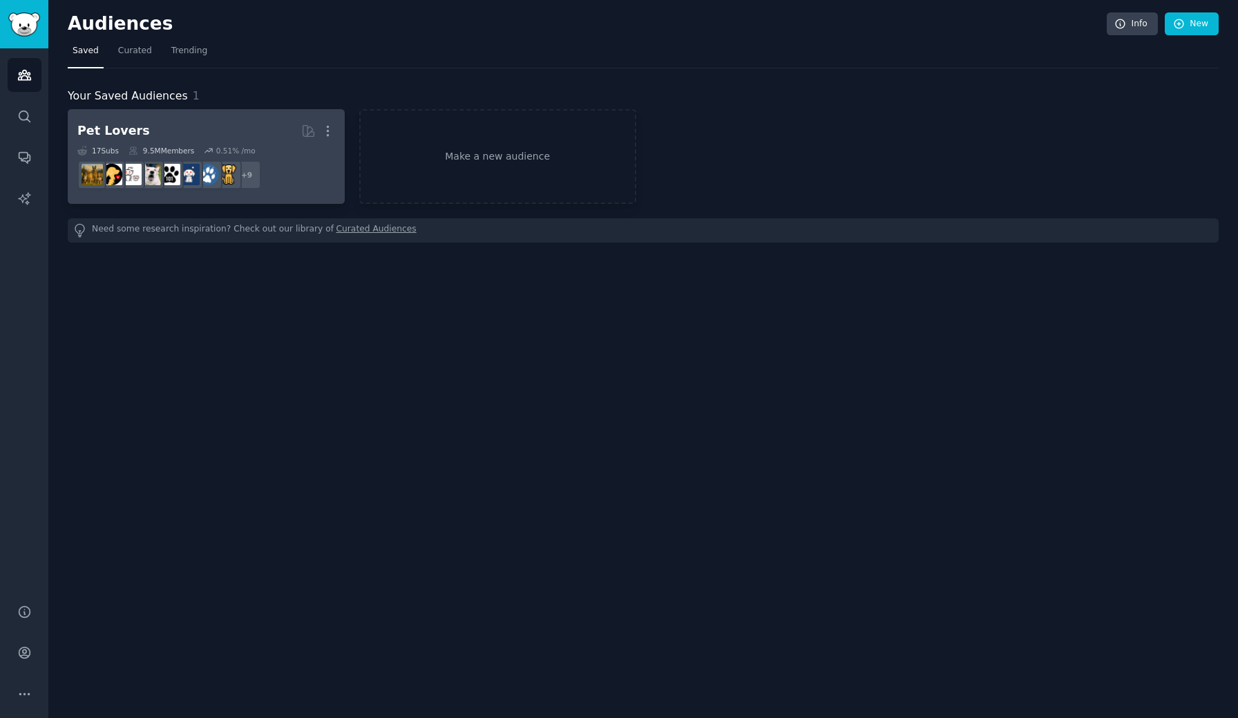
click at [259, 130] on h2 "Pet Lovers More" at bounding box center [206, 131] width 258 height 24
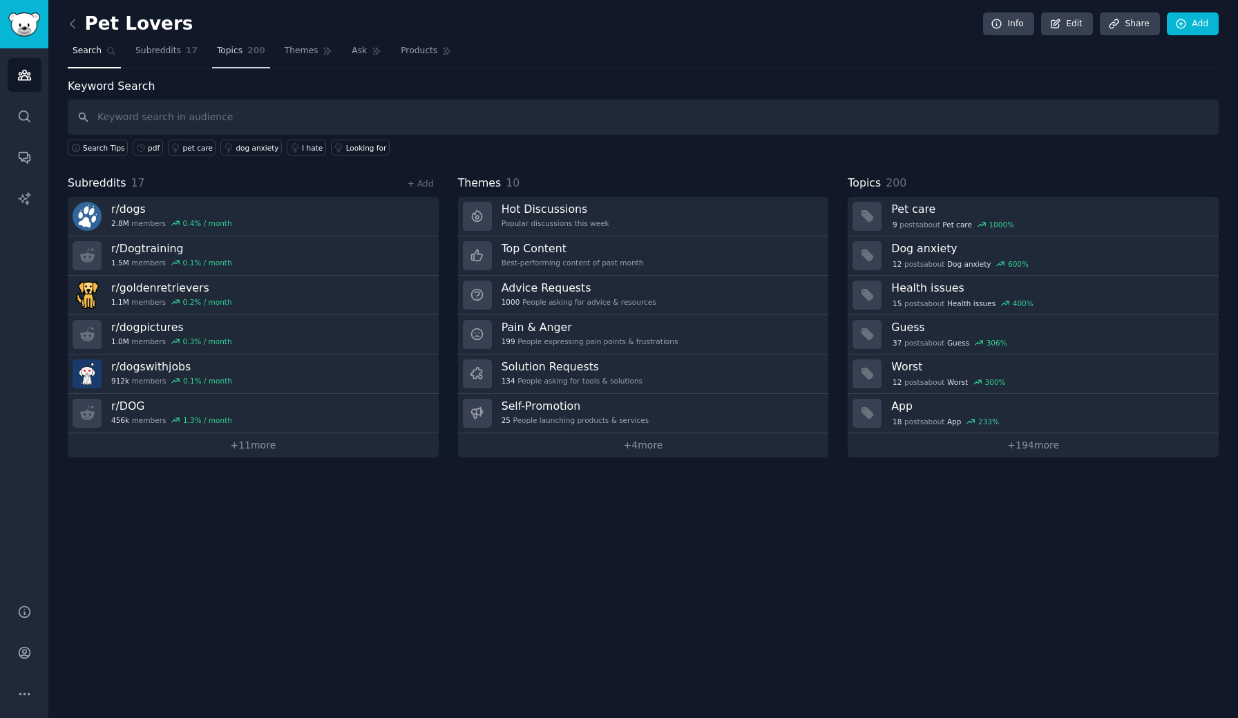
click at [233, 53] on span "Topics" at bounding box center [230, 51] width 26 height 12
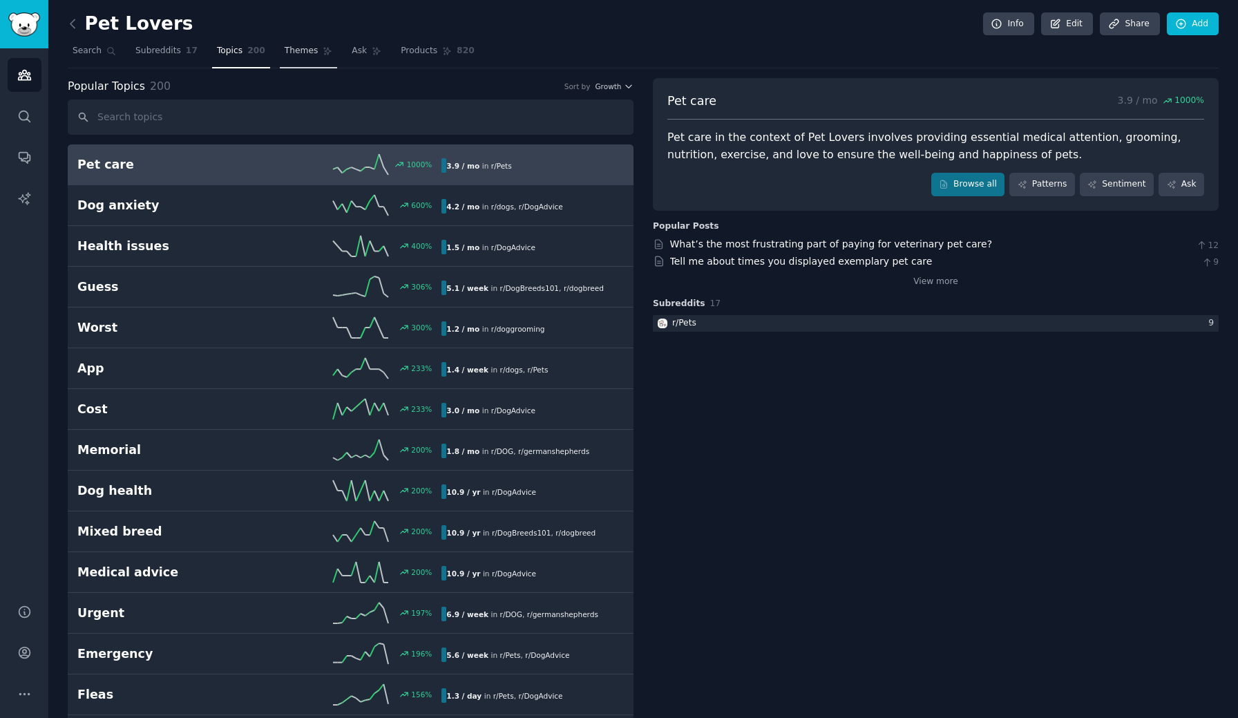
click at [307, 53] on span "Themes" at bounding box center [302, 51] width 34 height 12
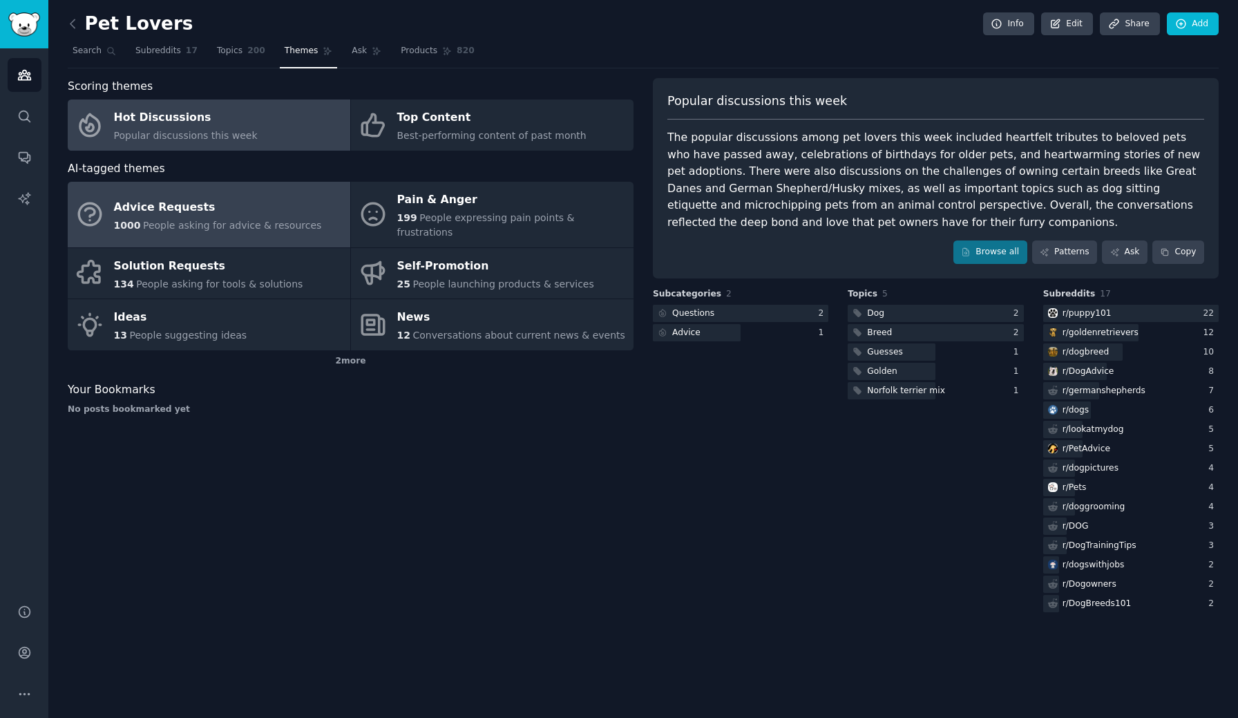
click at [229, 201] on div "Advice Requests" at bounding box center [218, 207] width 208 height 22
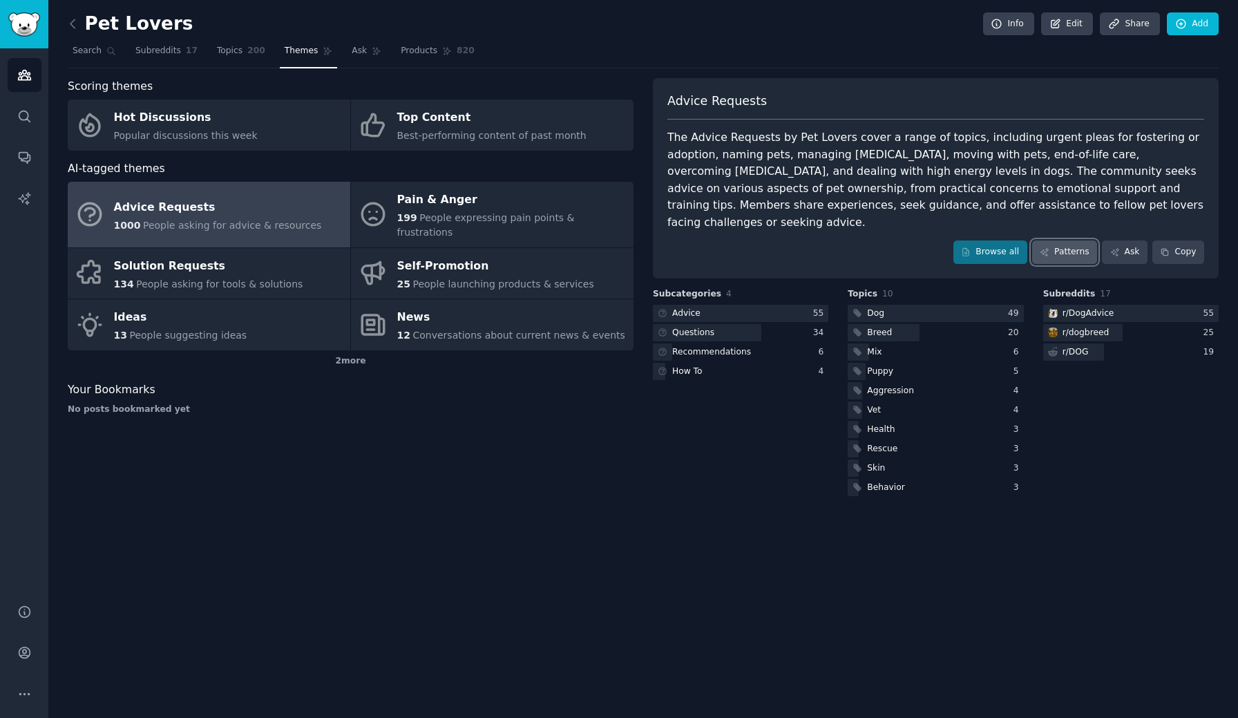
click at [1074, 240] on link "Patterns" at bounding box center [1064, 251] width 65 height 23
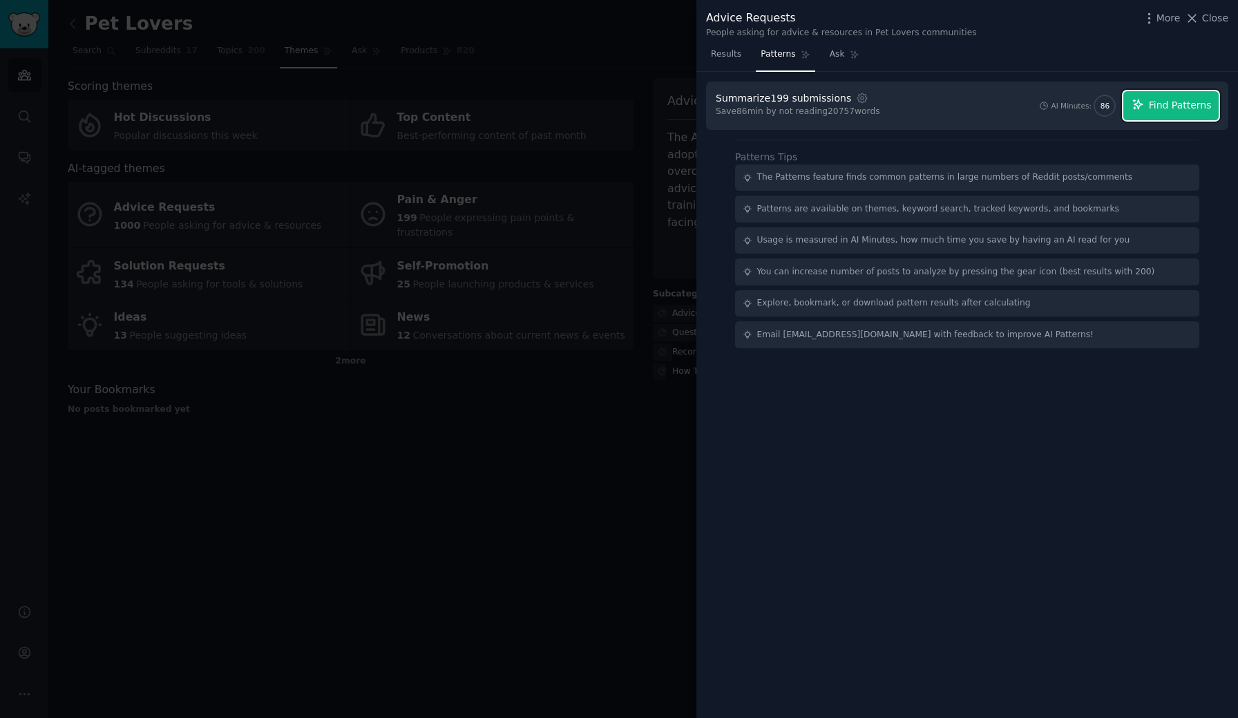
click at [1164, 102] on span "Find Patterns" at bounding box center [1180, 105] width 63 height 15
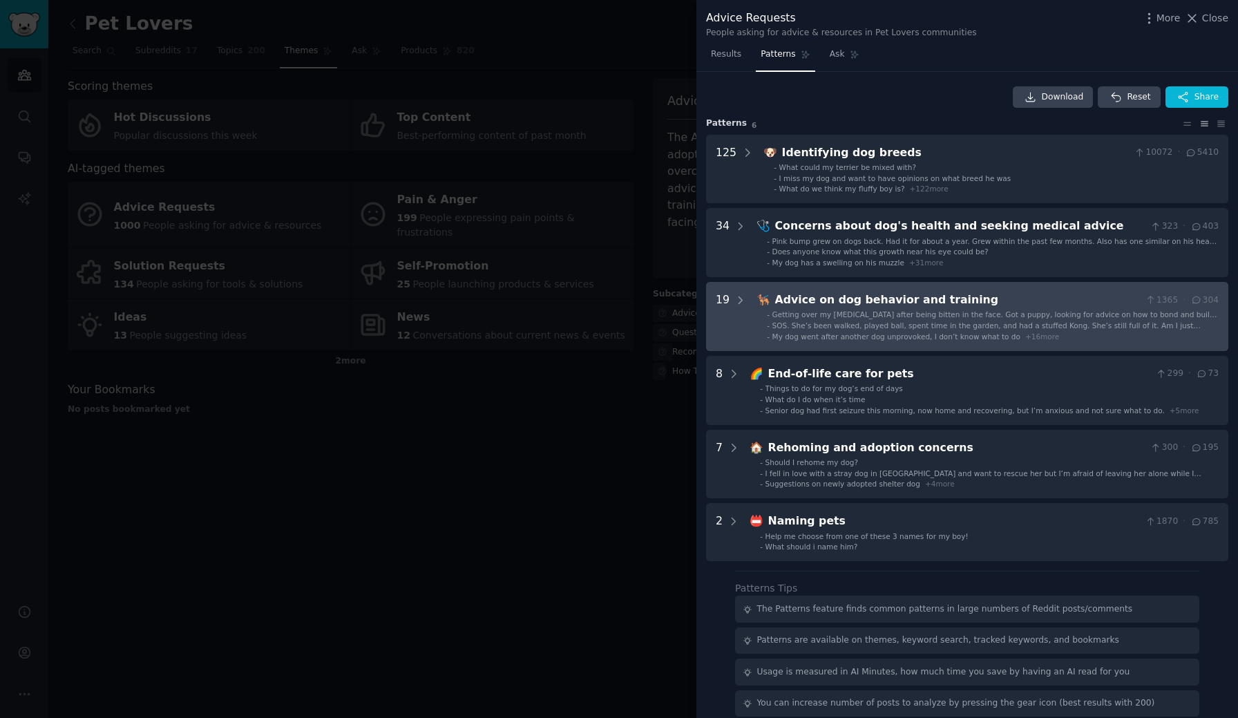
click at [920, 321] on span "SOS. She’s been walked, played ball, spent time in the garden, and had a stuffe…" at bounding box center [986, 330] width 428 height 18
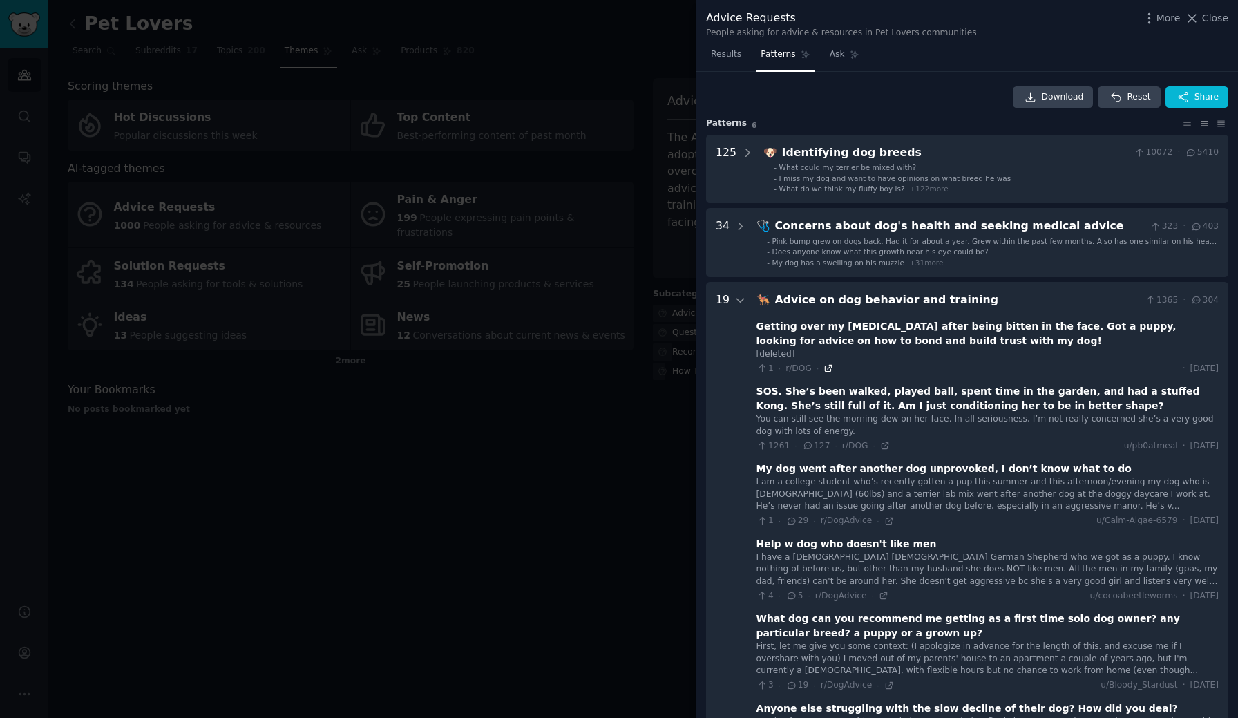
click at [825, 370] on icon at bounding box center [829, 368] width 10 height 10
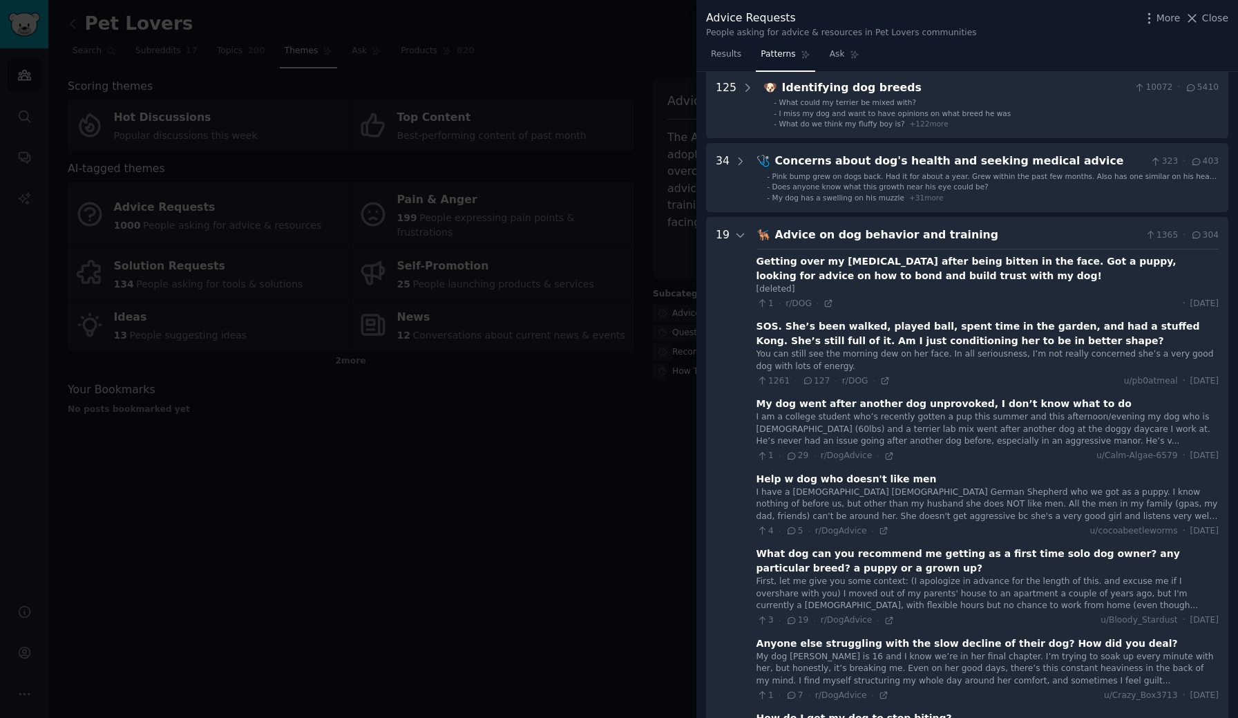
scroll to position [66, 0]
click at [880, 381] on icon at bounding box center [885, 379] width 10 height 10
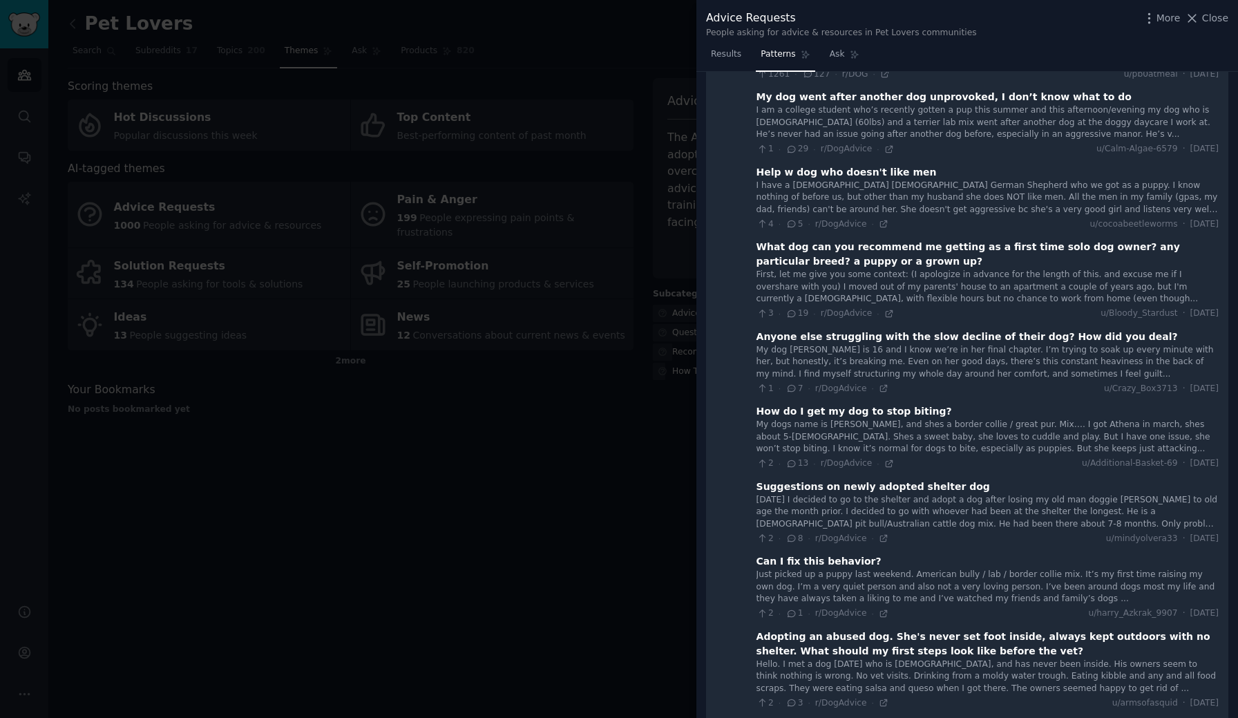
scroll to position [372, 0]
click at [1191, 21] on icon at bounding box center [1192, 18] width 15 height 15
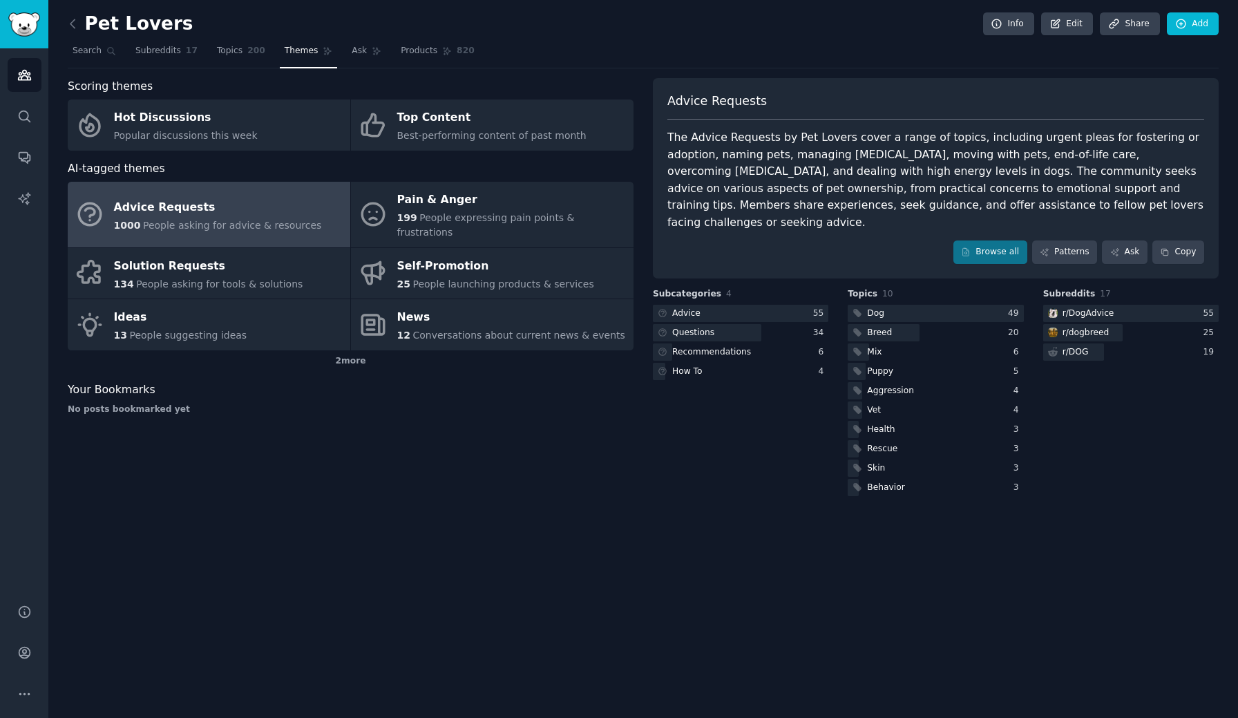
drag, startPoint x: 424, startPoint y: 251, endPoint x: 46, endPoint y: 89, distance: 411.7
click at [21, 75] on icon "Sidebar" at bounding box center [24, 75] width 15 height 15
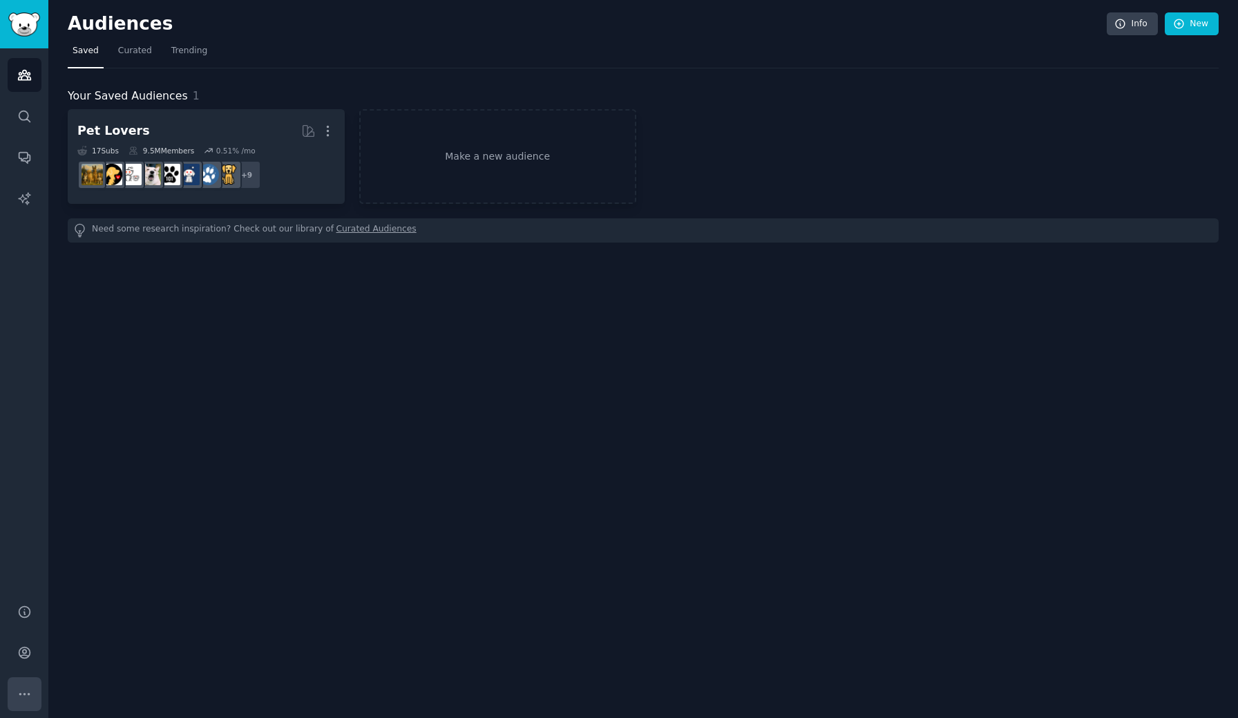
click at [26, 696] on icon "Sidebar" at bounding box center [24, 694] width 15 height 15
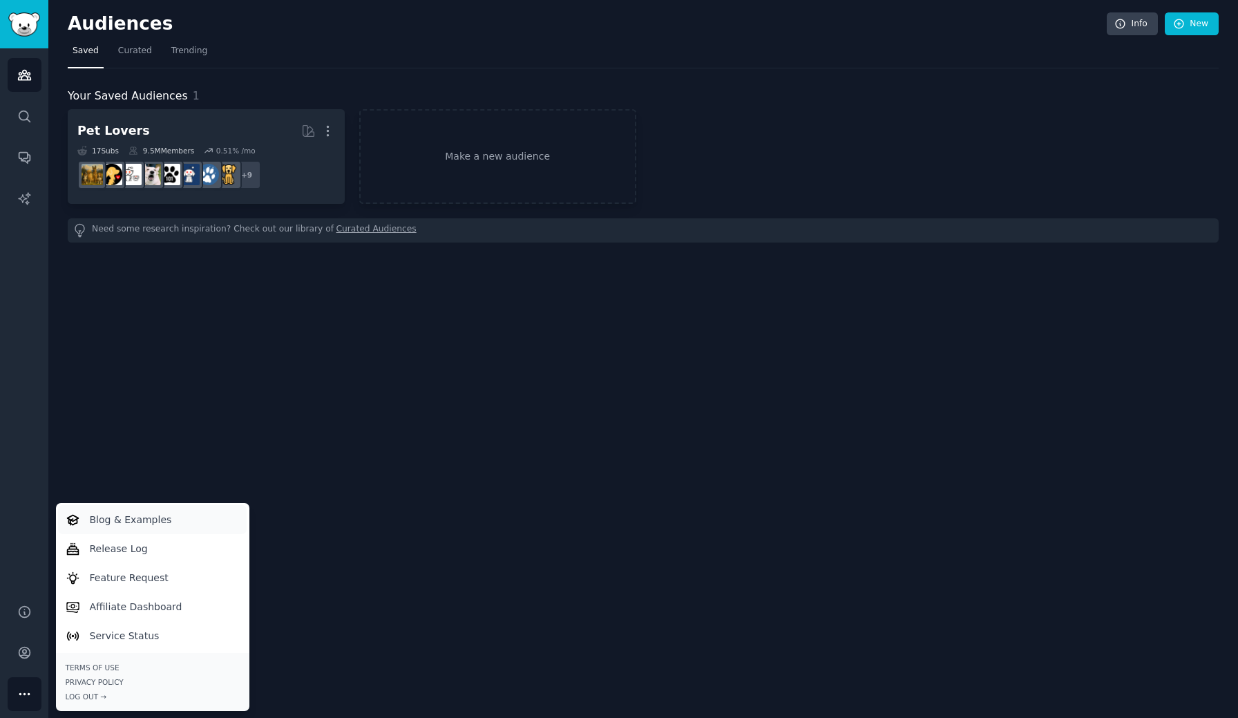
click at [134, 518] on p "Blog & Examples" at bounding box center [131, 520] width 82 height 15
click at [150, 577] on p "Feature Request" at bounding box center [129, 578] width 79 height 15
click at [149, 600] on p "Affiliate Dashboard" at bounding box center [136, 607] width 93 height 15
click at [30, 28] on img "Sidebar" at bounding box center [24, 24] width 32 height 24
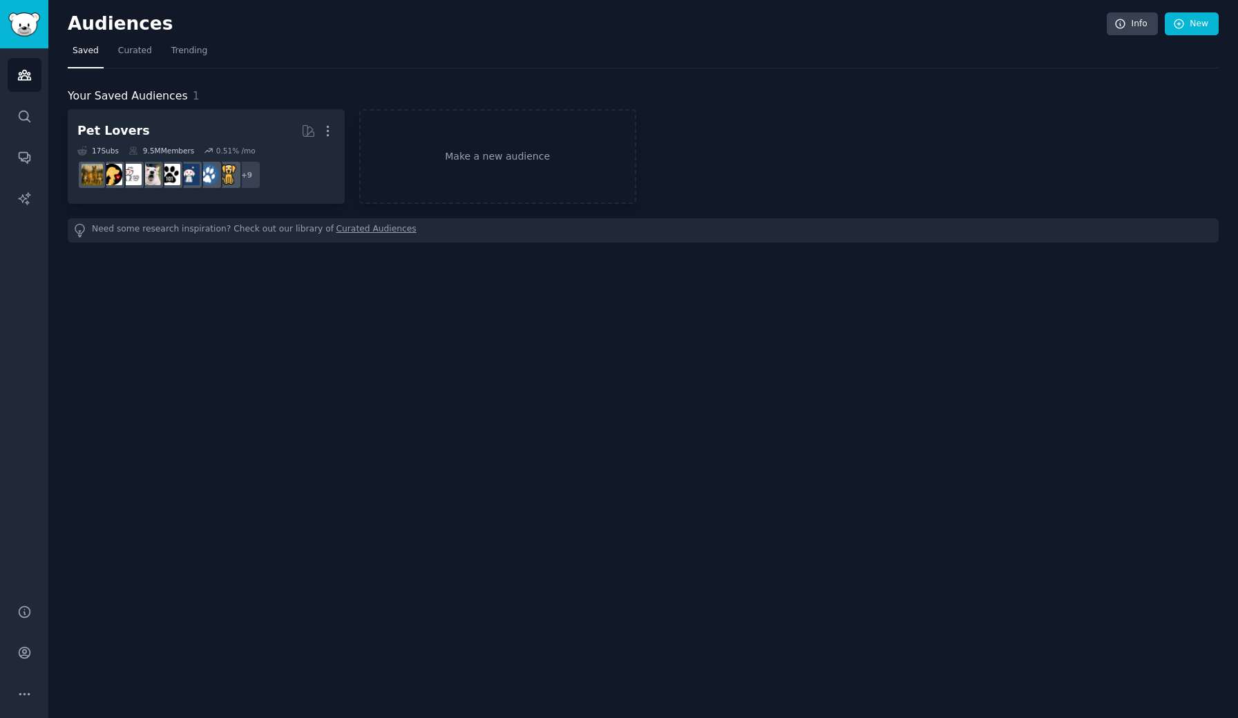
click at [632, 532] on div "Audiences Info New Saved Curated Trending Your Saved Audiences 1 Pet Lovers Mor…" at bounding box center [643, 359] width 1190 height 718
